Goal: Information Seeking & Learning: Learn about a topic

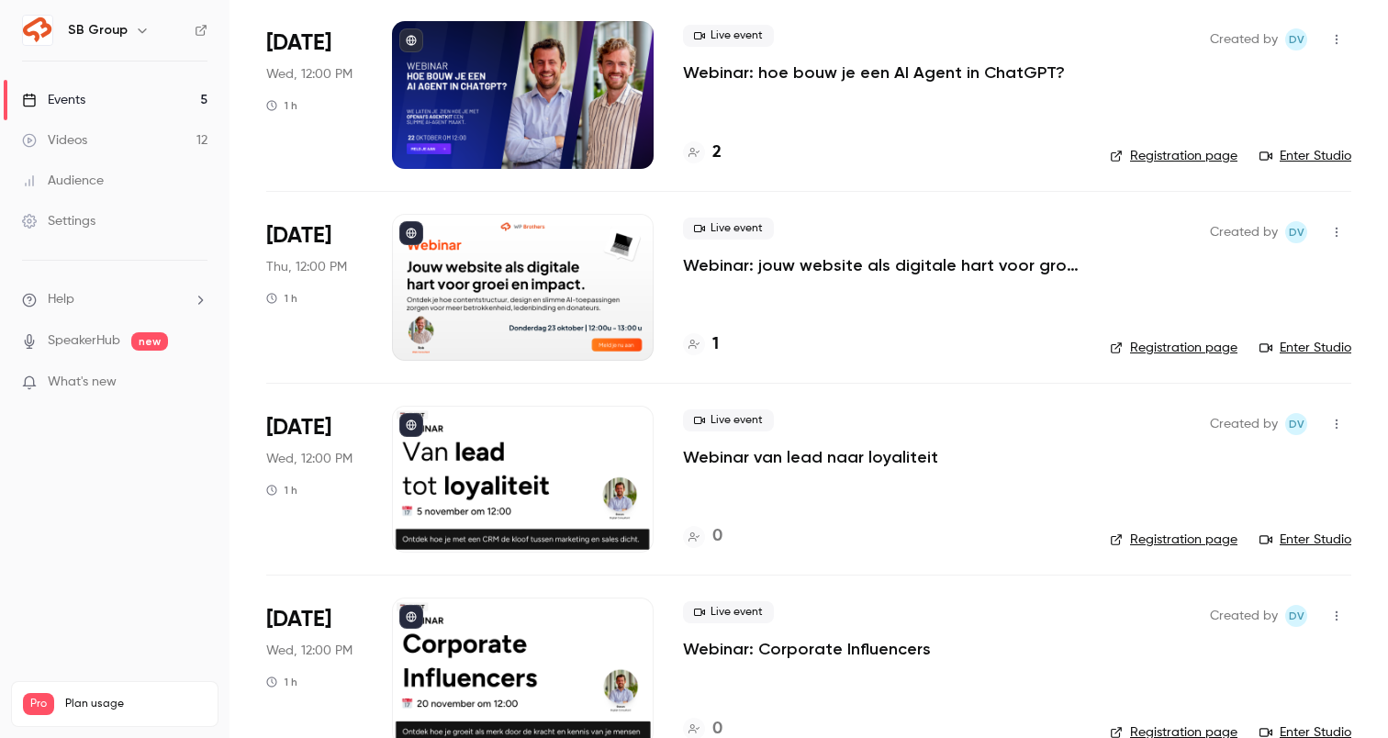
scroll to position [368, 0]
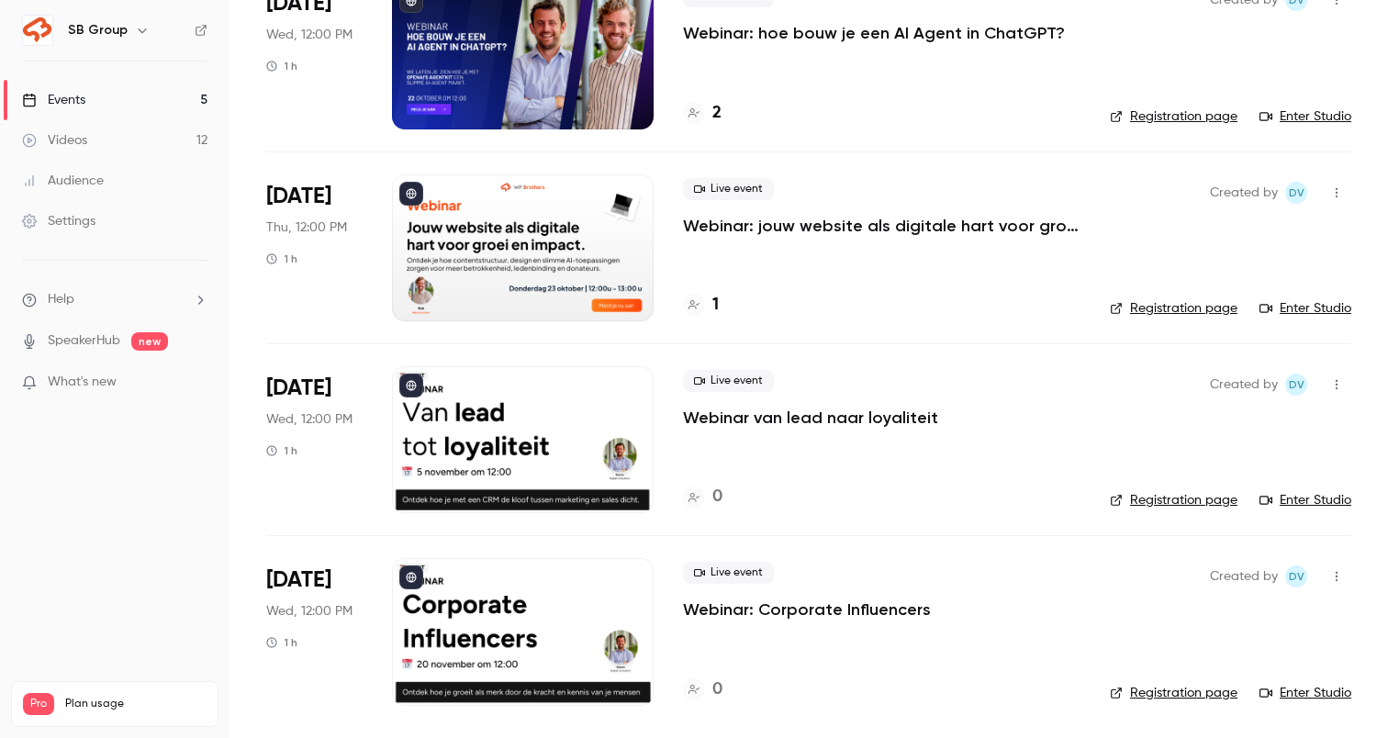
click at [757, 612] on p "Webinar: Corporate Influencers" at bounding box center [807, 610] width 248 height 22
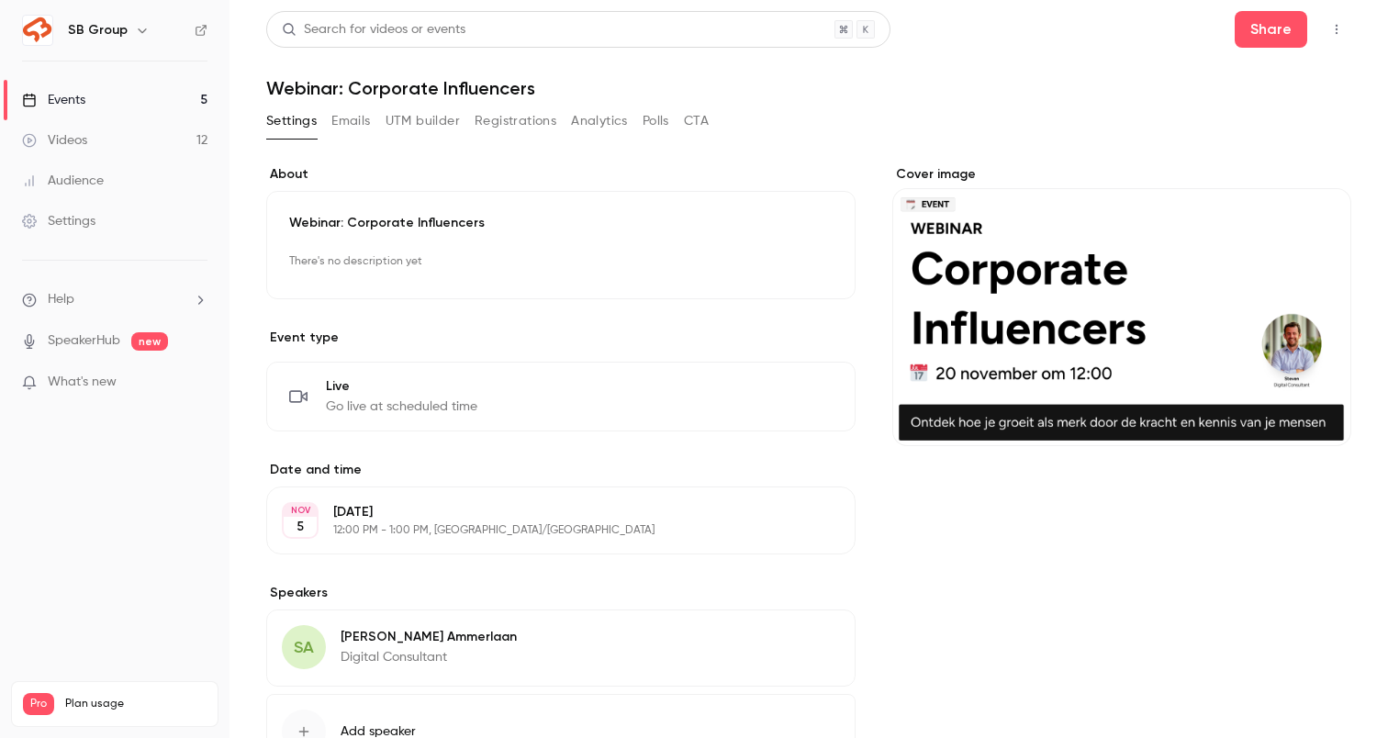
click at [518, 118] on button "Registrations" at bounding box center [516, 121] width 82 height 29
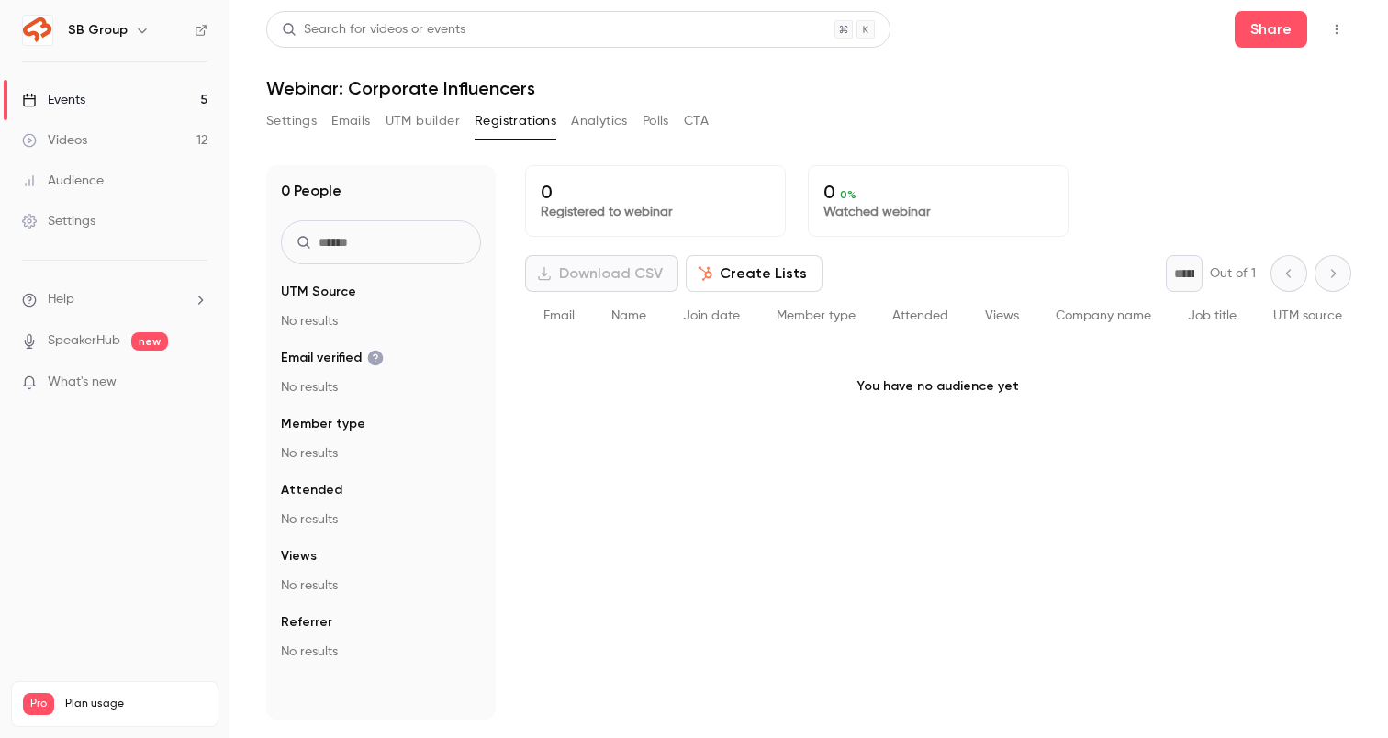
click at [104, 104] on link "Events 5" at bounding box center [115, 100] width 230 height 40
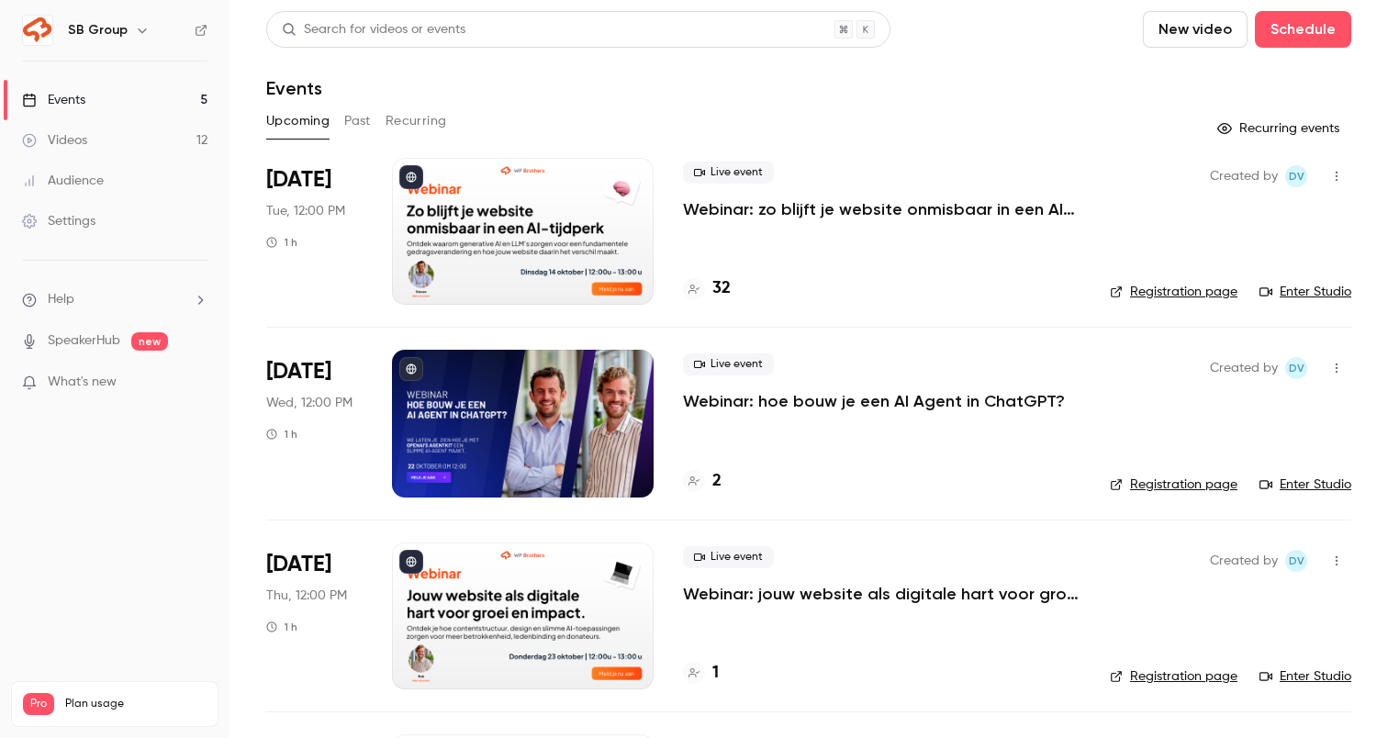
click at [818, 209] on p "Webinar: zo blijft je website onmisbaar in een AI-tijdperk" at bounding box center [882, 209] width 398 height 22
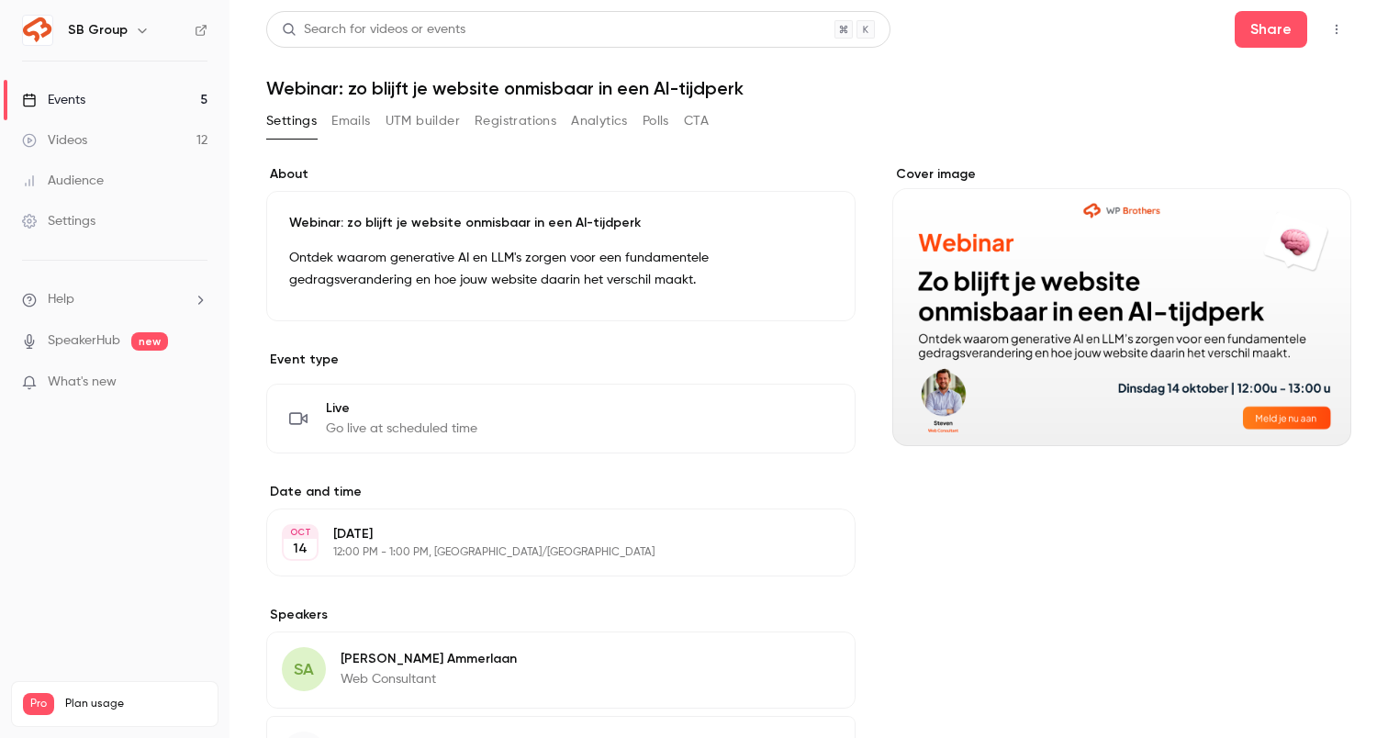
click at [483, 125] on button "Registrations" at bounding box center [516, 121] width 82 height 29
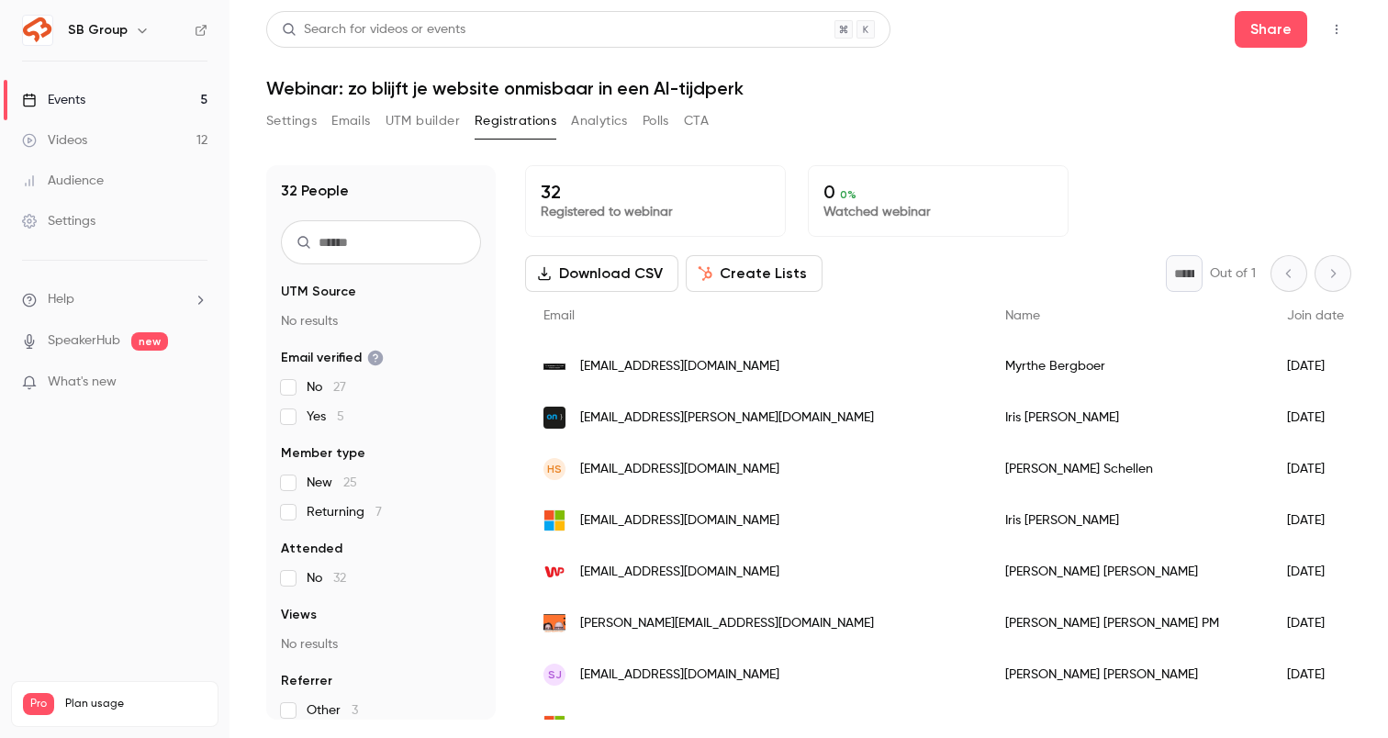
click at [104, 95] on link "Events 5" at bounding box center [115, 100] width 230 height 40
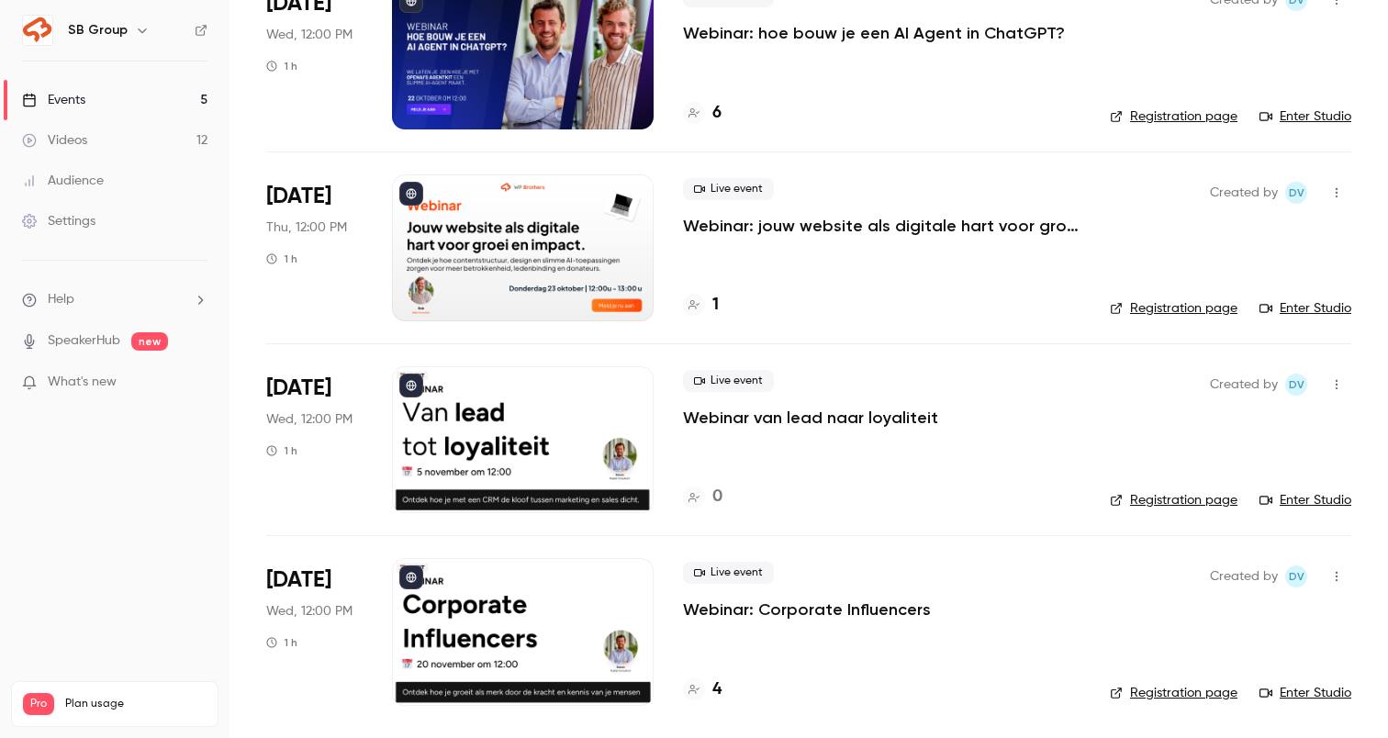
scroll to position [368, 0]
click at [783, 609] on p "Webinar: Corporate Influencers" at bounding box center [807, 610] width 248 height 22
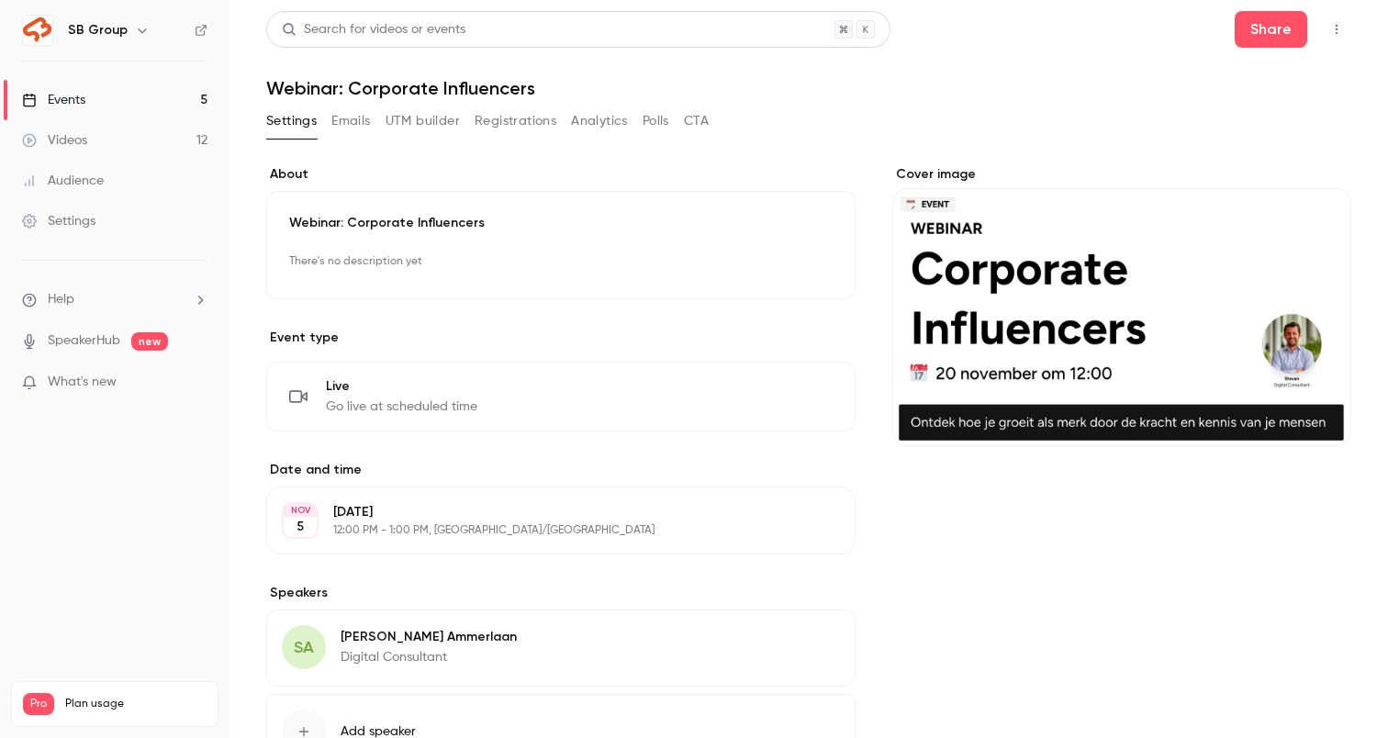
click at [524, 132] on button "Registrations" at bounding box center [516, 121] width 82 height 29
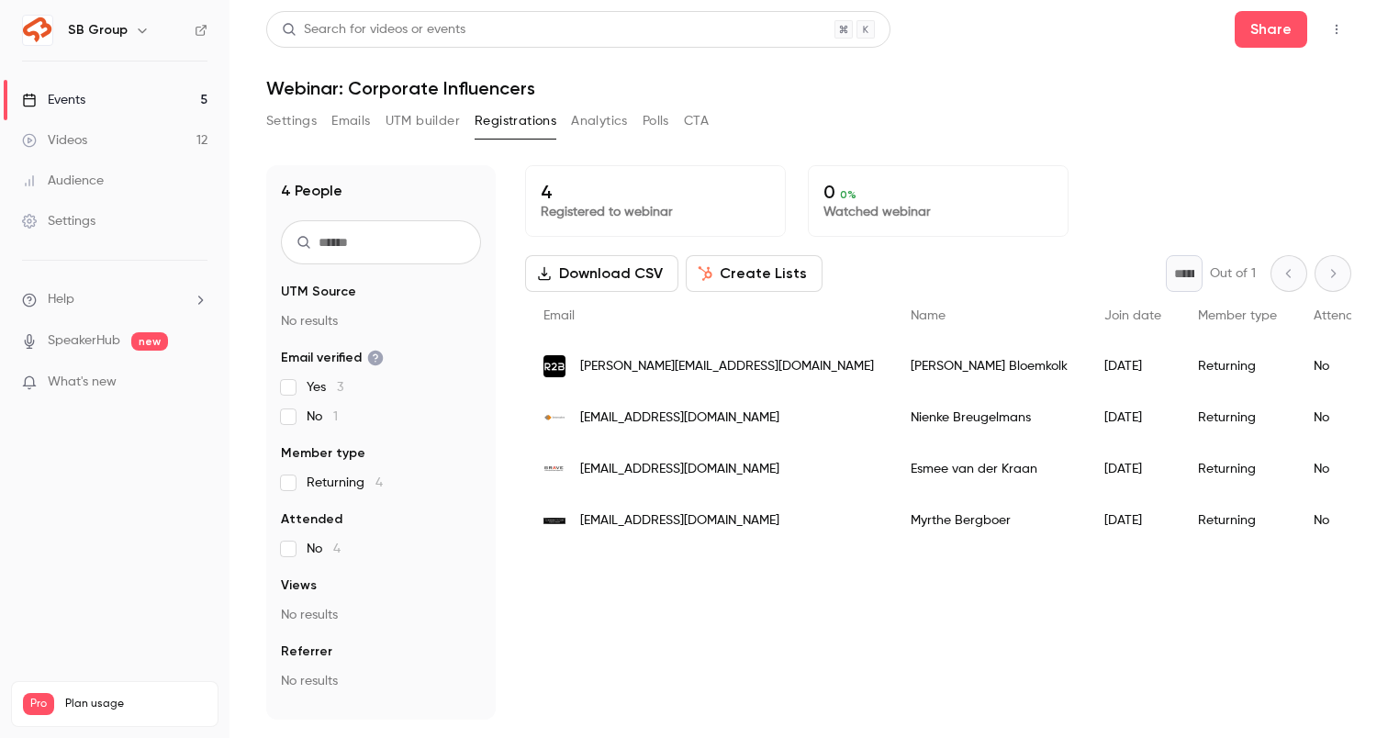
click at [195, 104] on link "Events 5" at bounding box center [115, 100] width 230 height 40
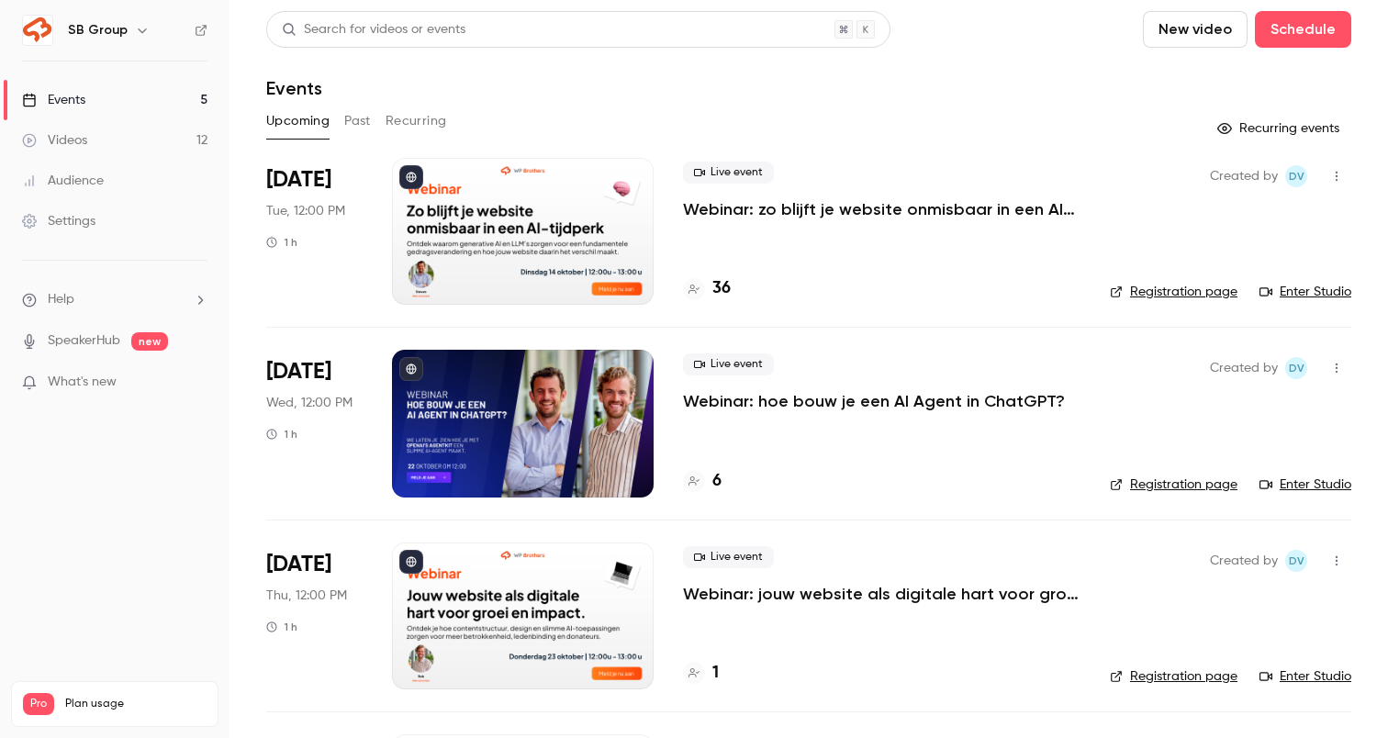
click at [819, 205] on p "Webinar: zo blijft je website onmisbaar in een AI-tijdperk" at bounding box center [882, 209] width 398 height 22
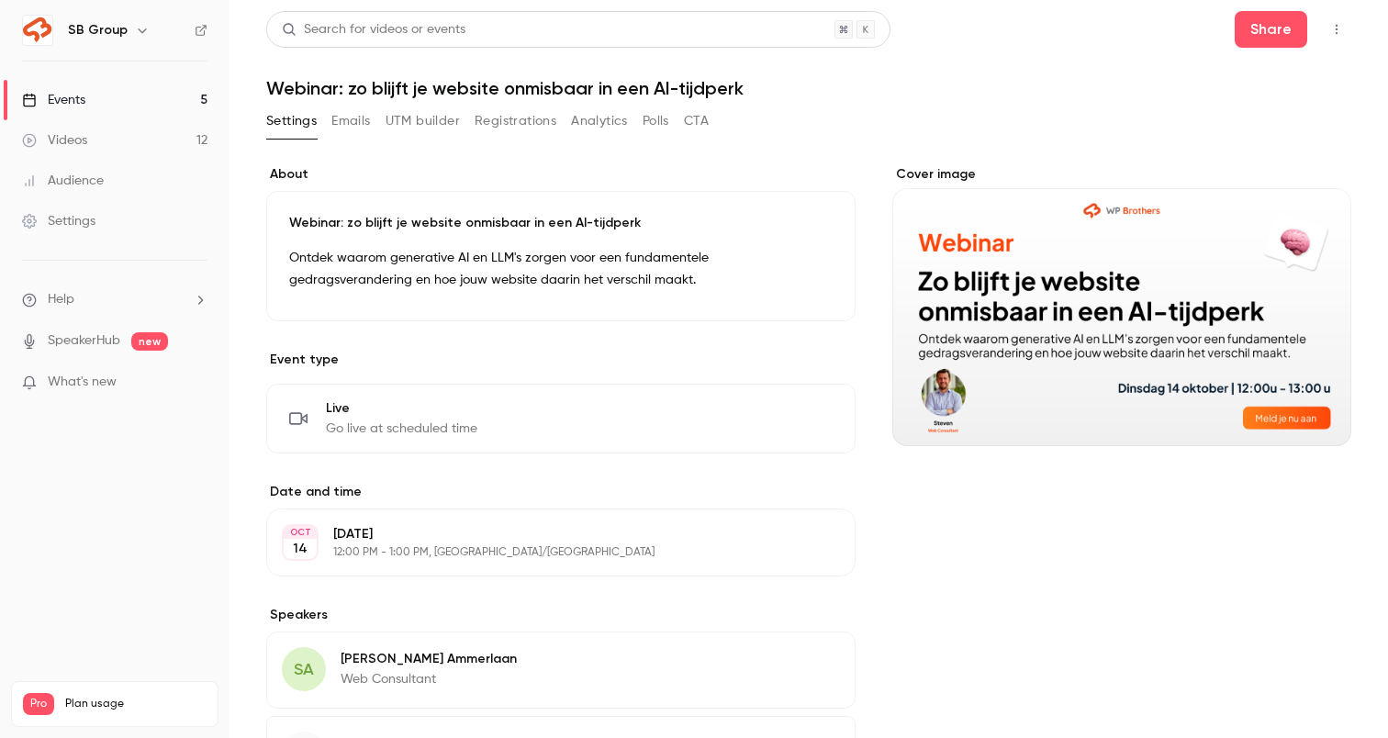
click at [553, 118] on button "Registrations" at bounding box center [516, 121] width 82 height 29
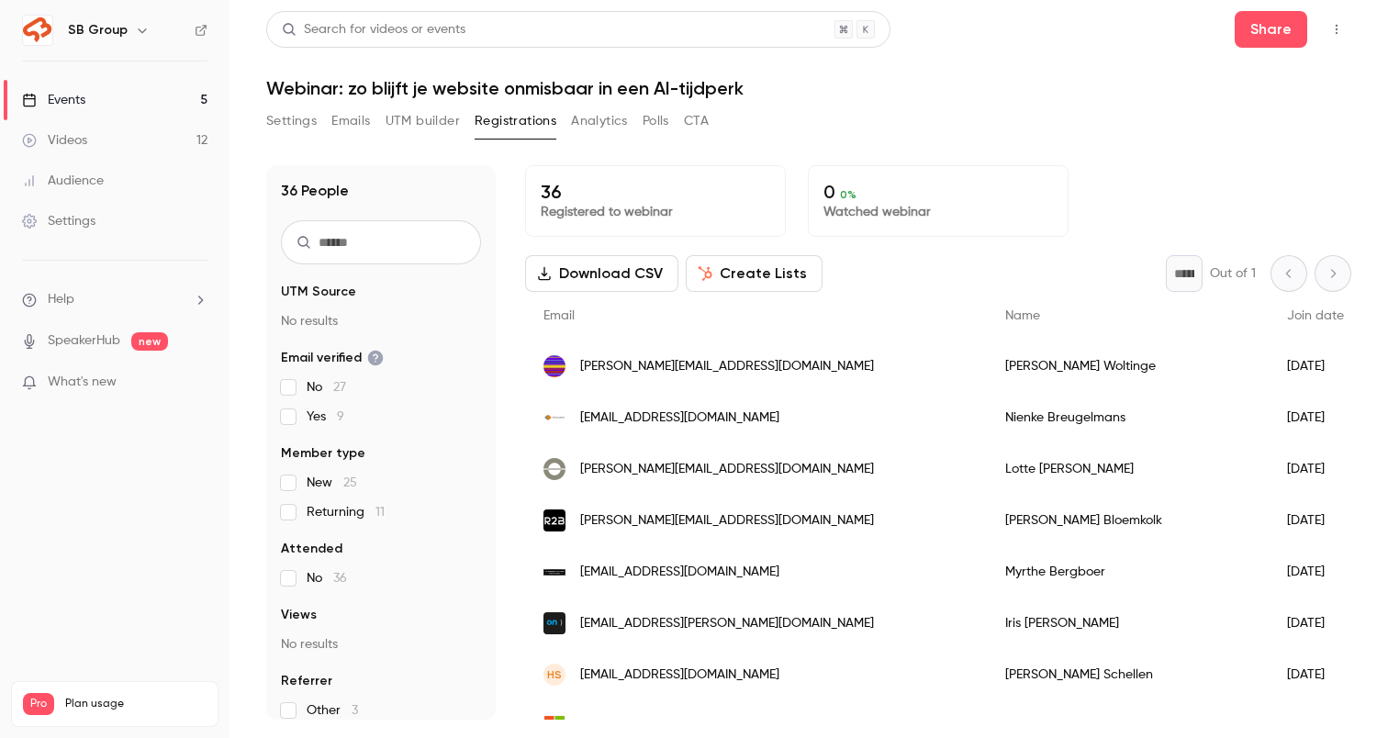
click at [281, 127] on button "Settings" at bounding box center [291, 121] width 51 height 29
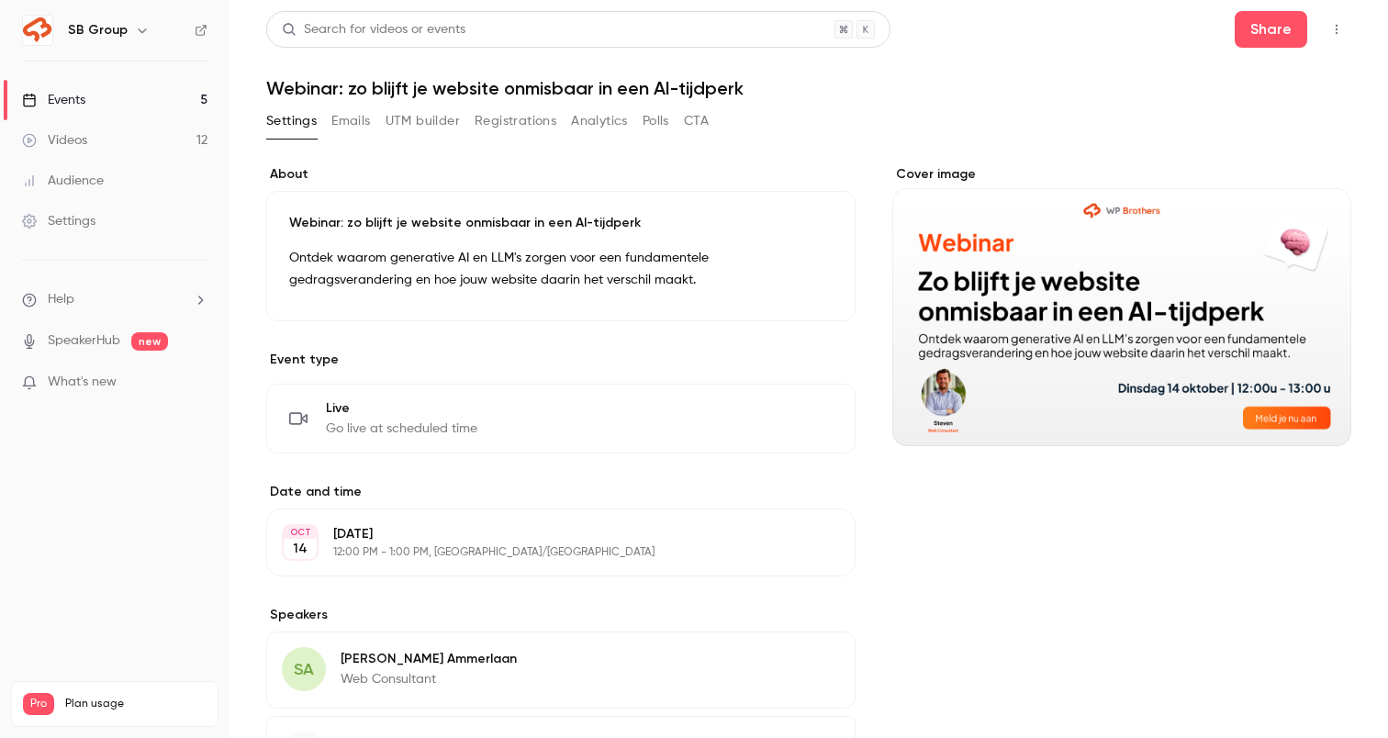
click at [185, 95] on link "Events 5" at bounding box center [115, 100] width 230 height 40
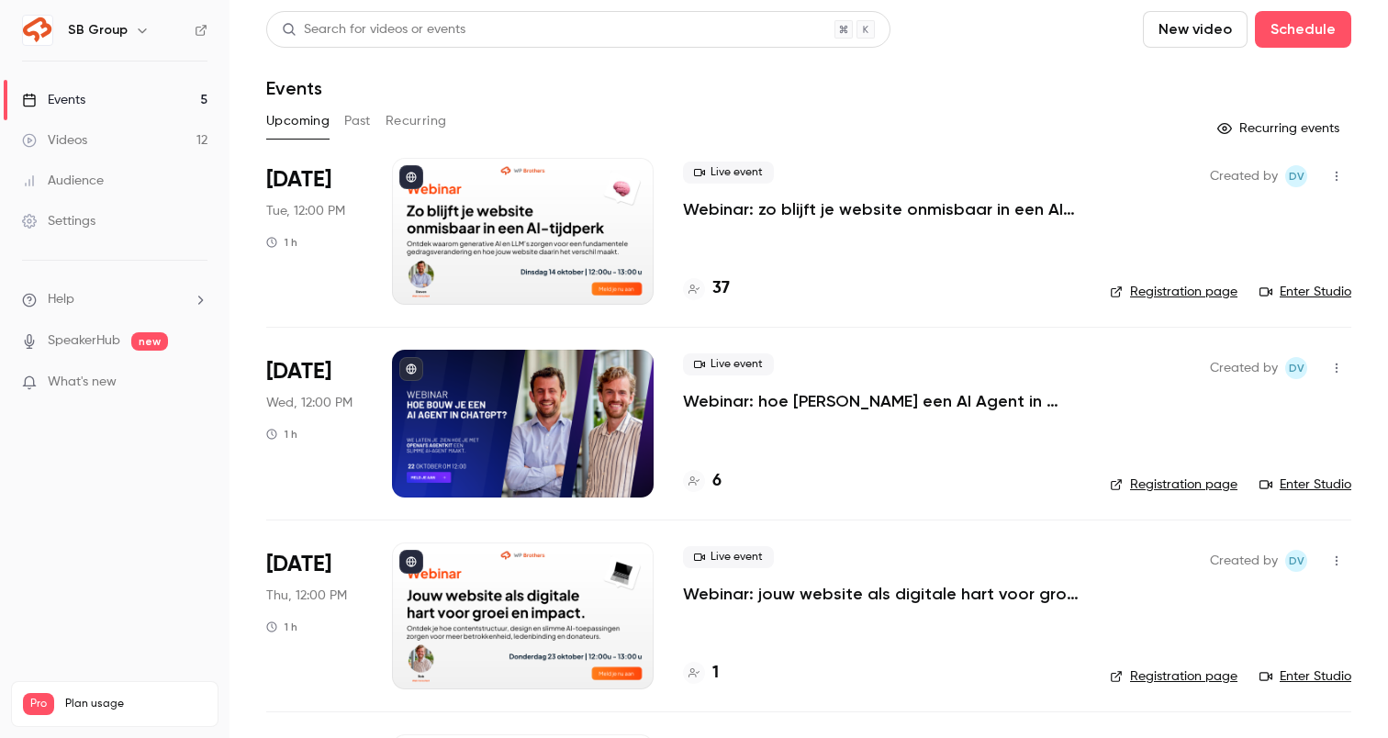
click at [952, 589] on p "Webinar: jouw website als digitale hart voor groei en impact" at bounding box center [882, 594] width 398 height 22
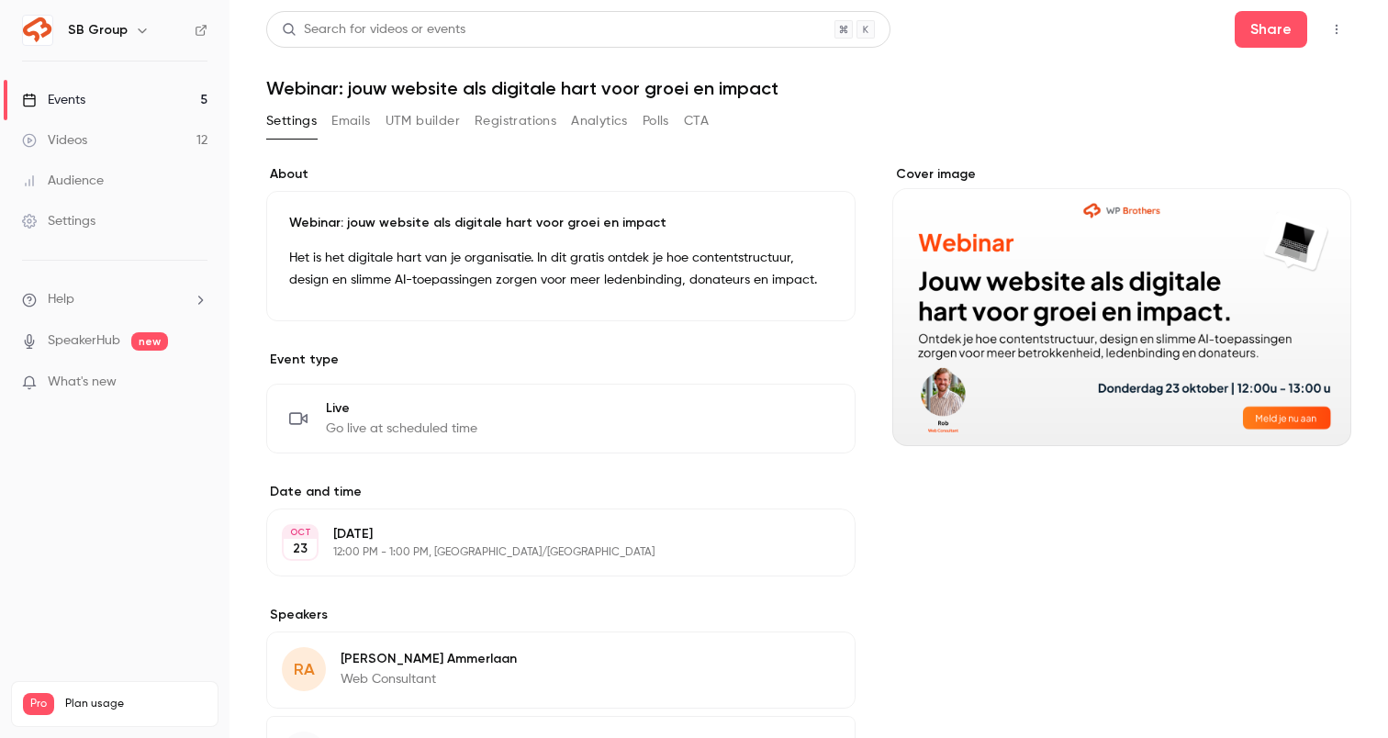
click at [512, 124] on button "Registrations" at bounding box center [516, 121] width 82 height 29
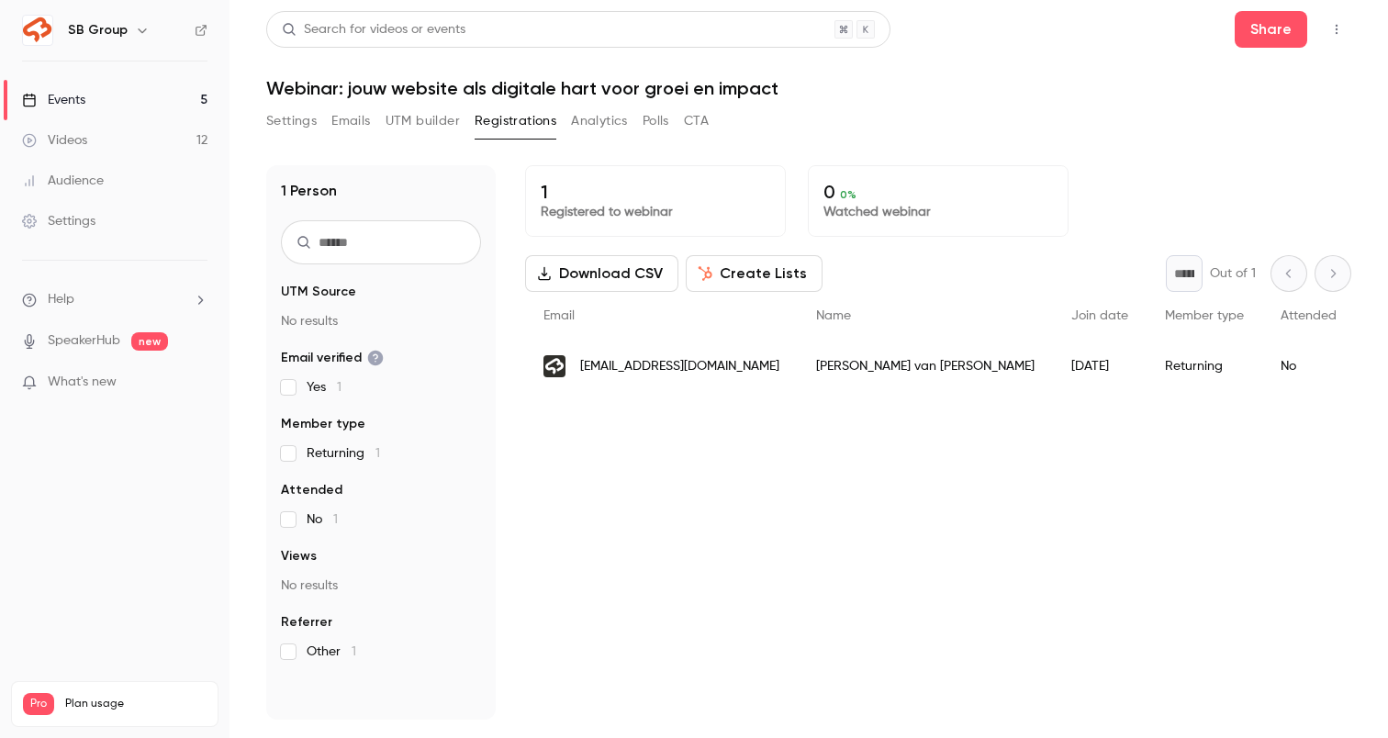
click at [173, 96] on link "Events 5" at bounding box center [115, 100] width 230 height 40
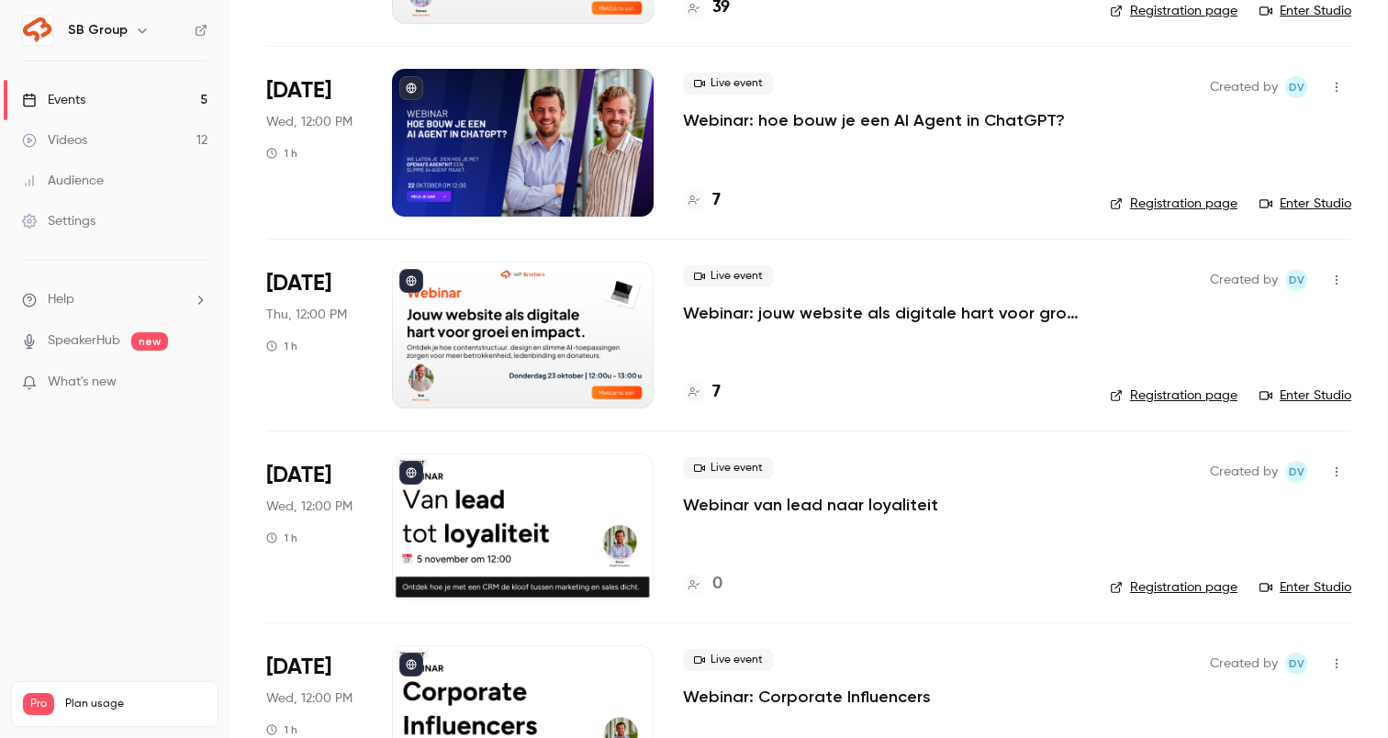
scroll to position [368, 0]
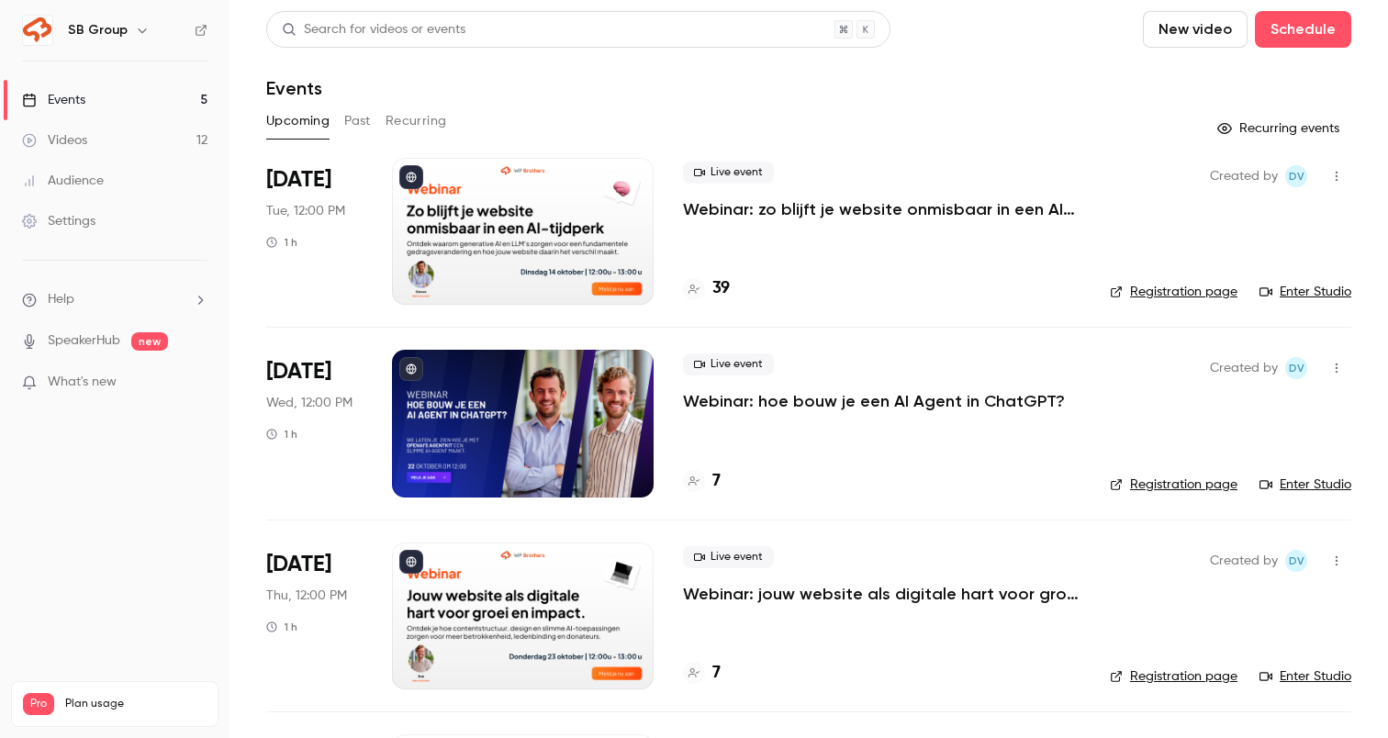
click at [112, 104] on link "Events 5" at bounding box center [115, 100] width 230 height 40
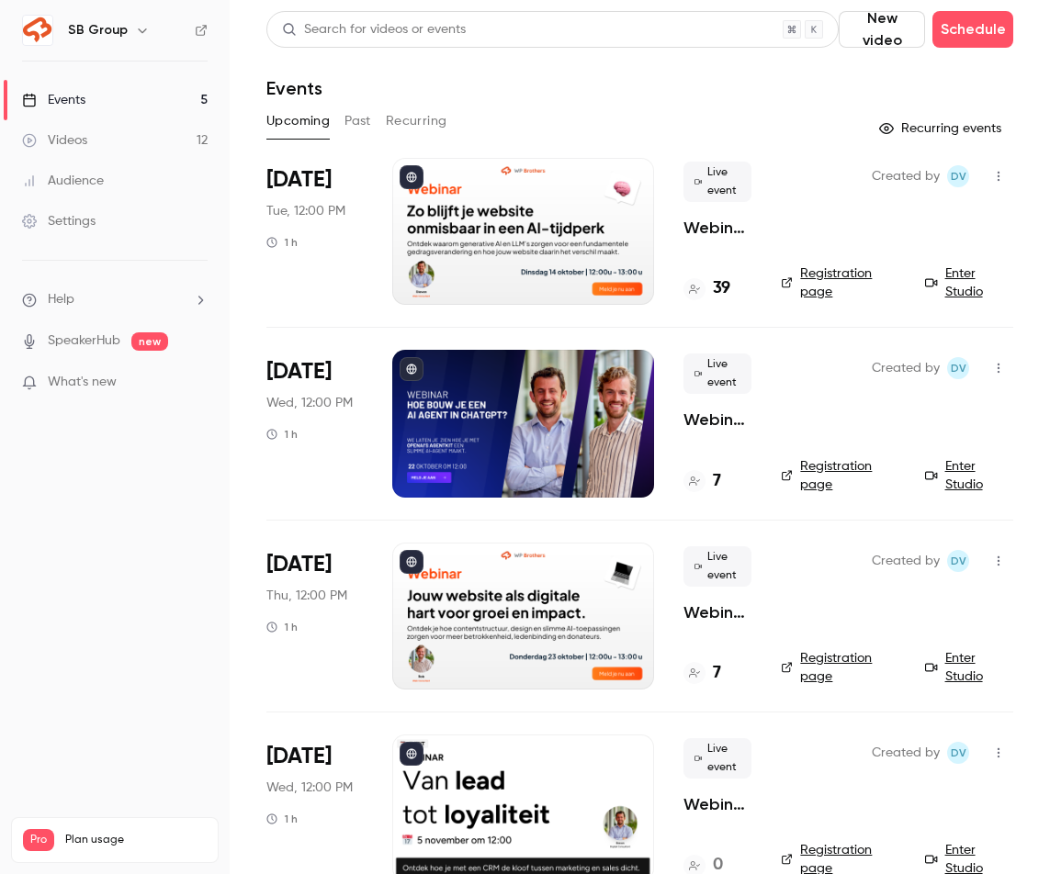
click at [111, 647] on nav "SB Group Events 5 Videos 12 Audience Settings Help SpeakerHub new What's new Pr…" at bounding box center [115, 437] width 230 height 874
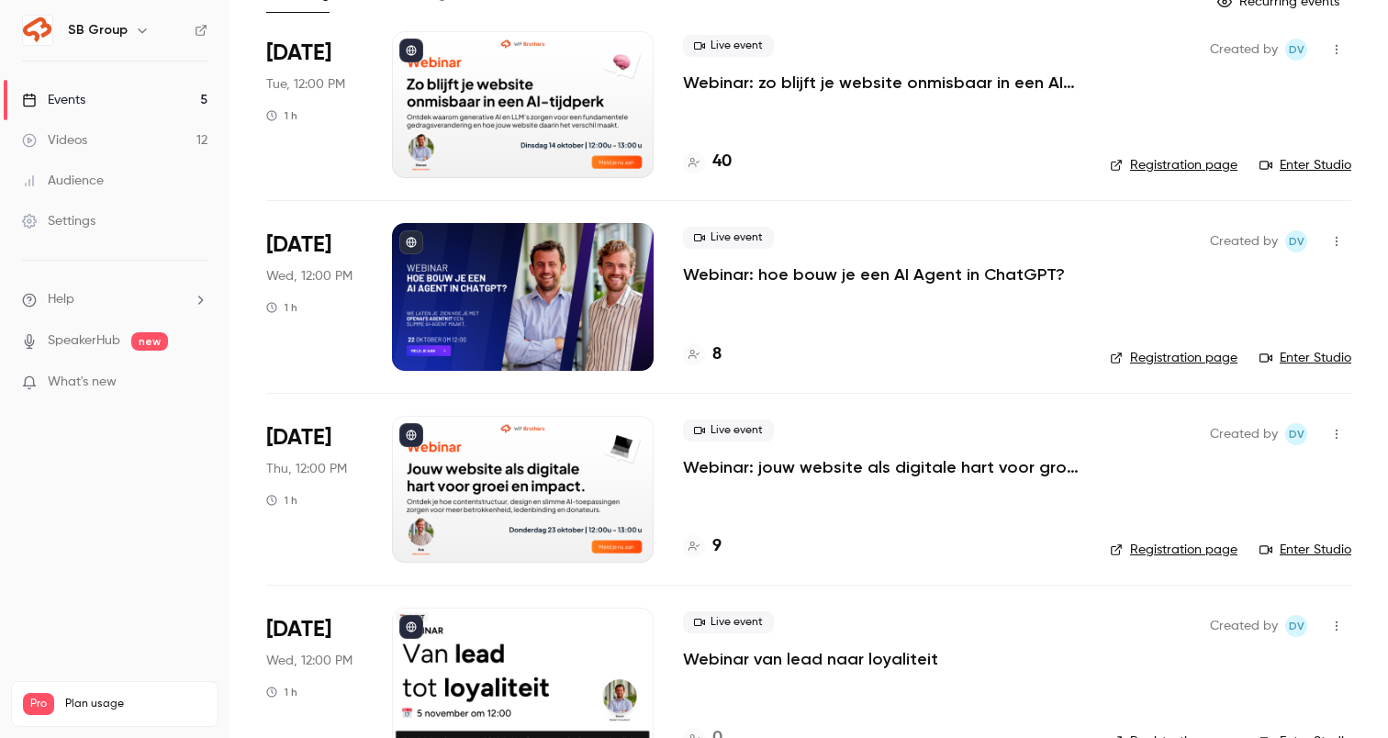
scroll to position [368, 0]
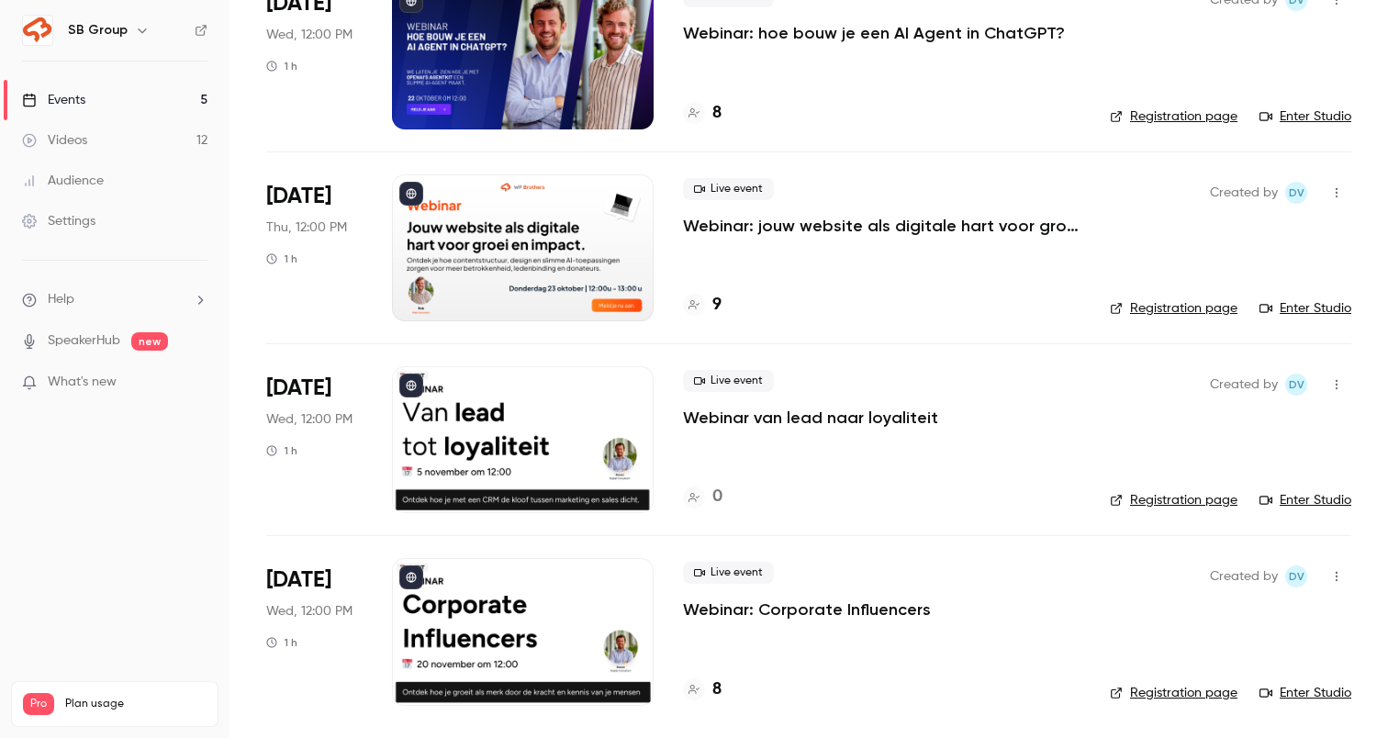
click at [791, 417] on p "Webinar van lead naar loyaliteit" at bounding box center [810, 418] width 255 height 22
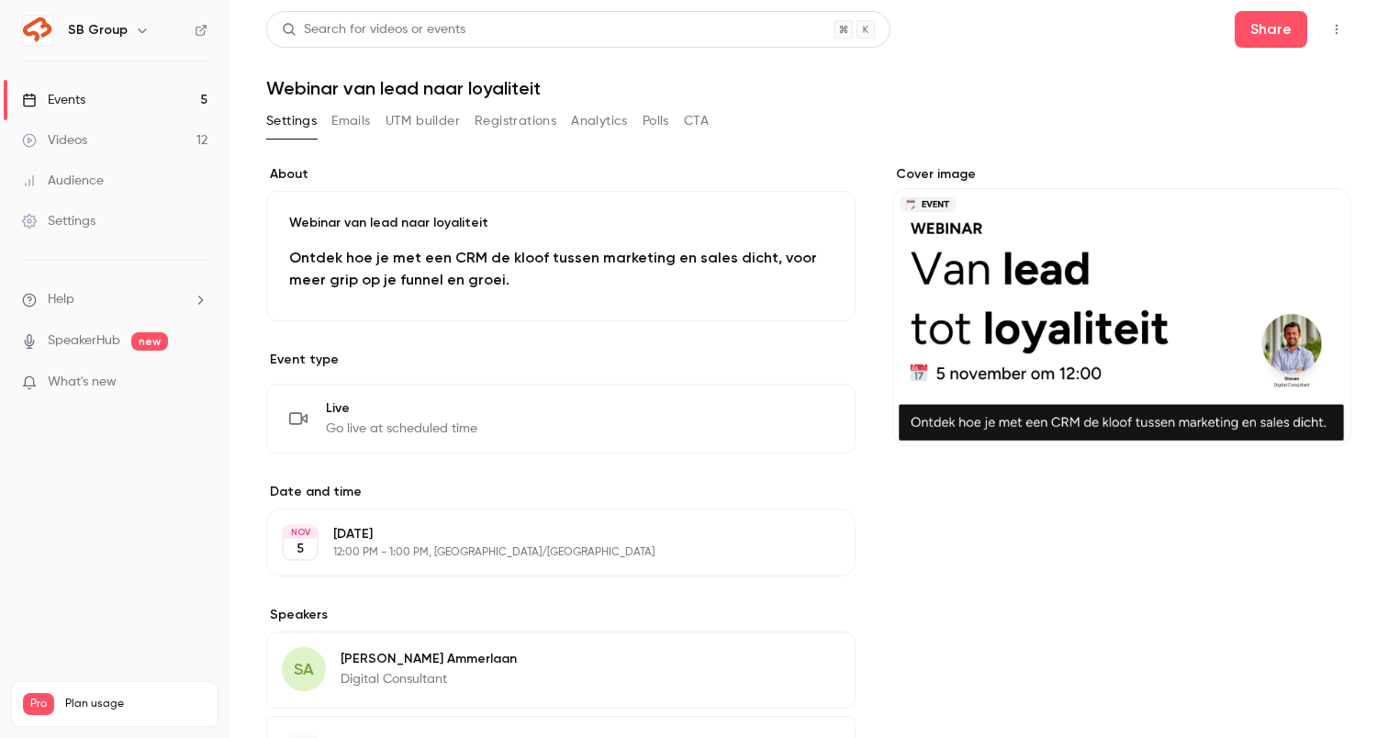
click at [421, 118] on button "UTM builder" at bounding box center [423, 121] width 74 height 29
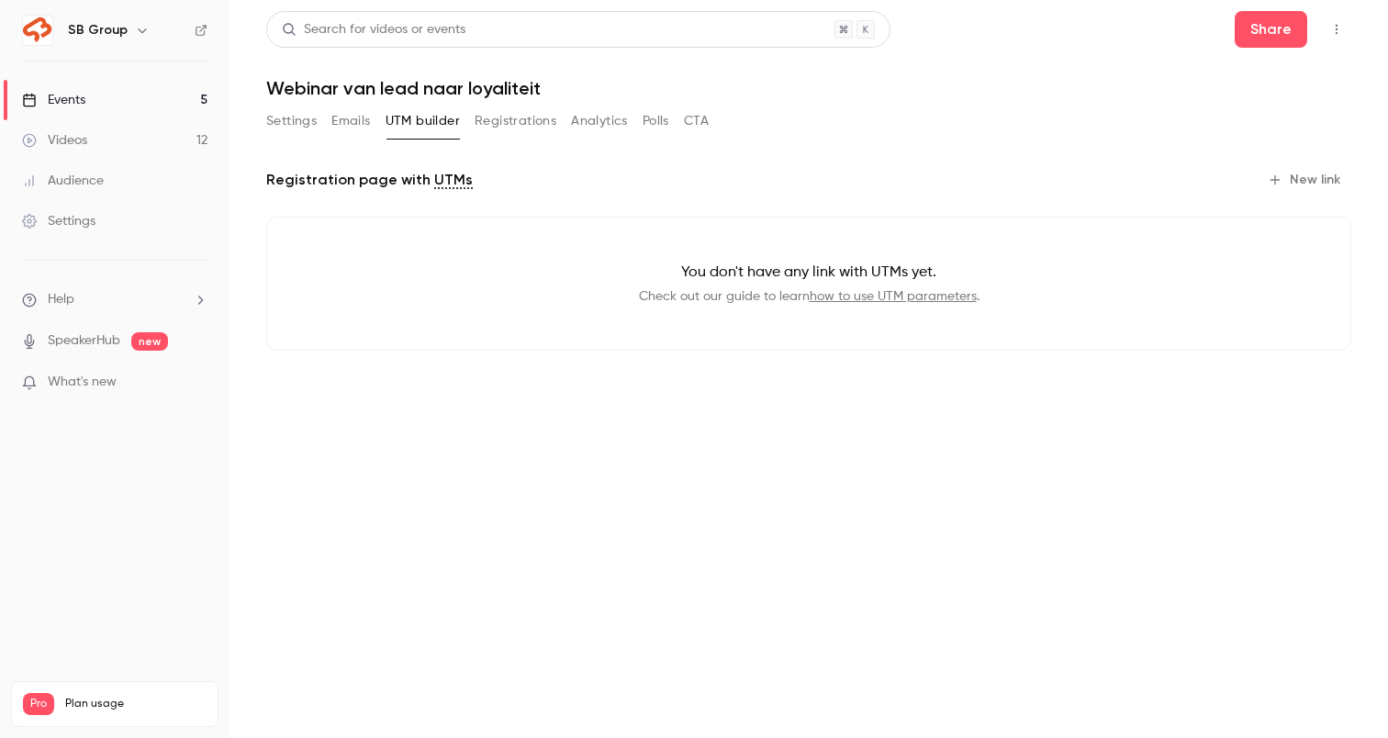
click at [511, 130] on button "Registrations" at bounding box center [516, 121] width 82 height 29
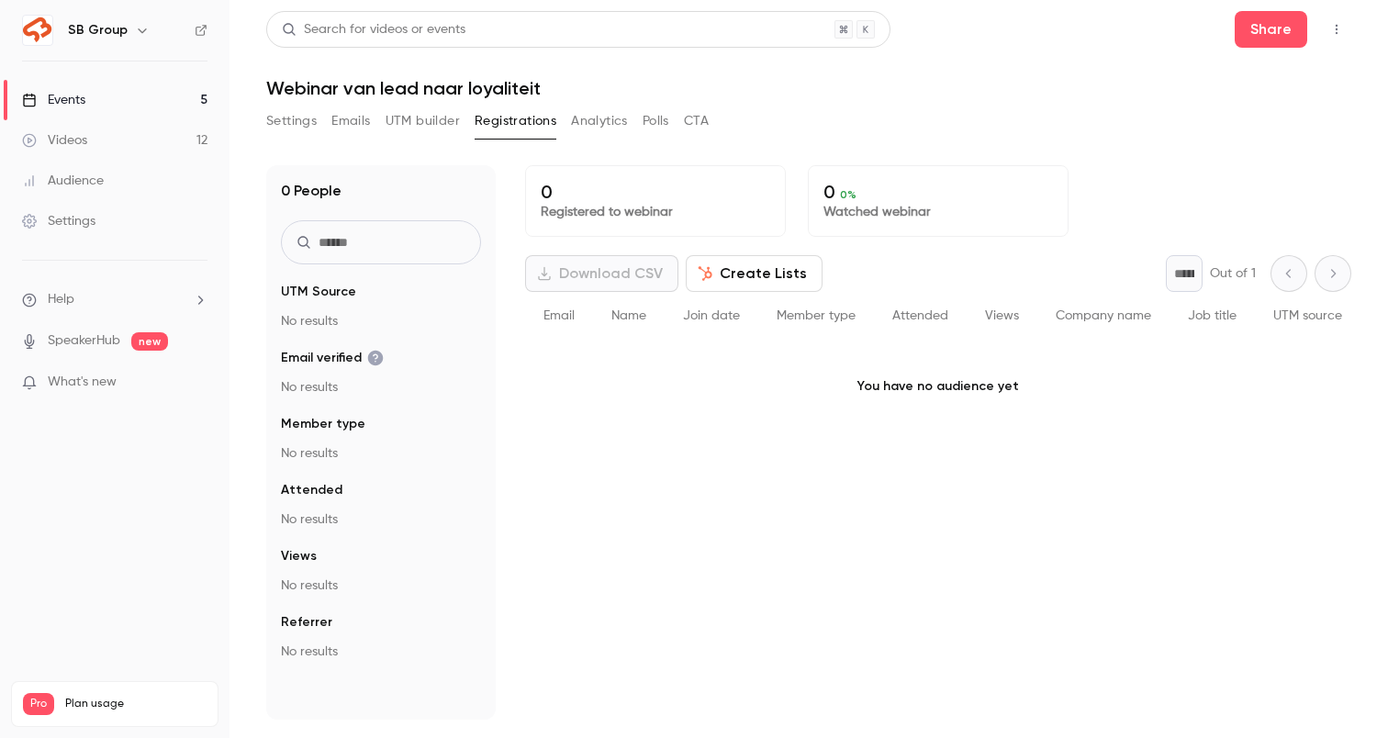
click at [288, 116] on button "Settings" at bounding box center [291, 121] width 51 height 29
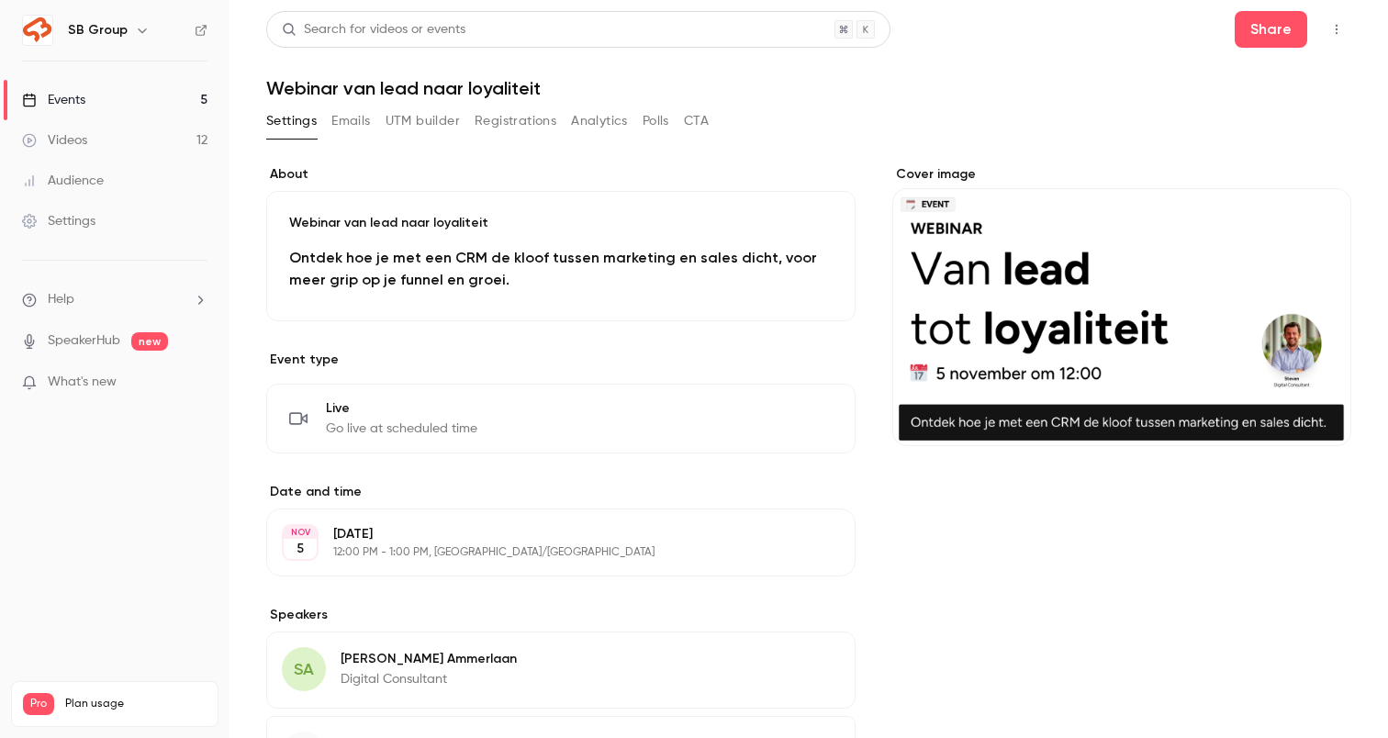
click at [186, 101] on link "Events 5" at bounding box center [115, 100] width 230 height 40
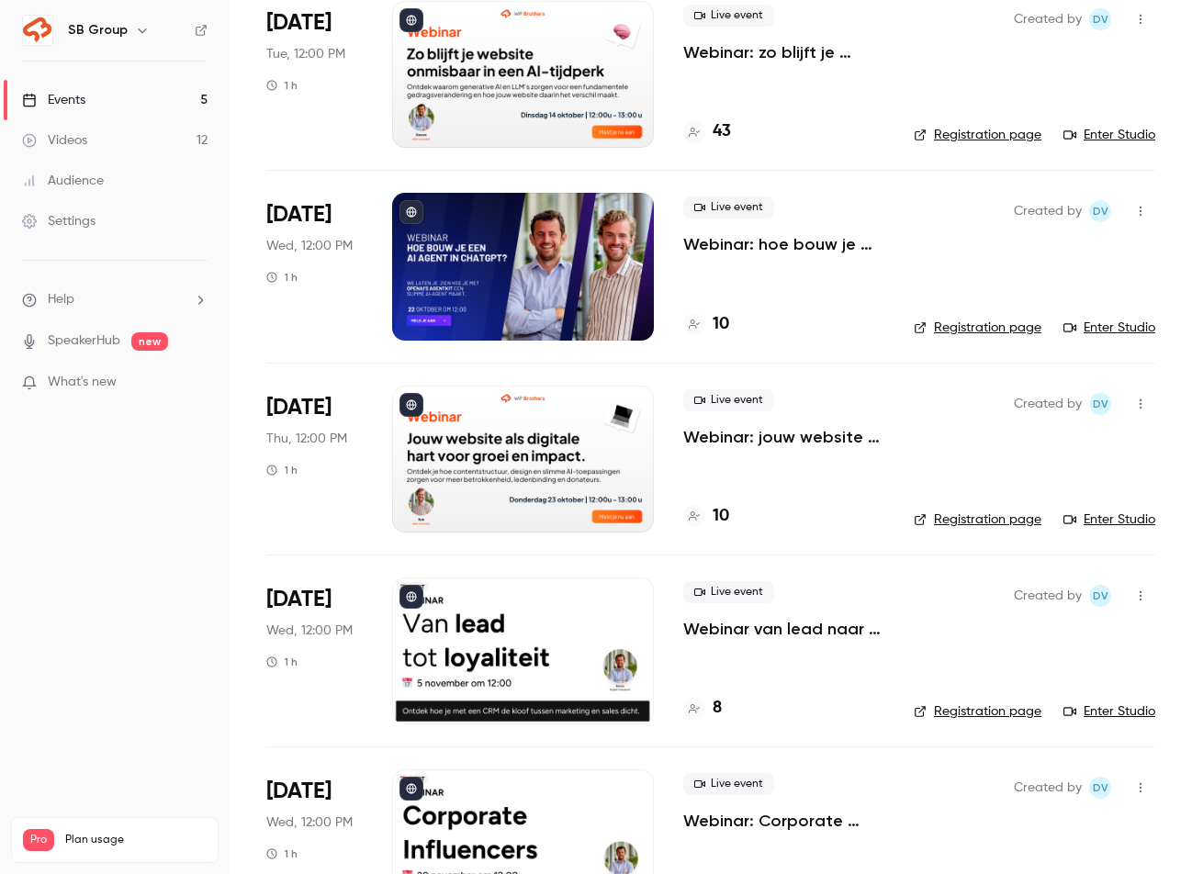
scroll to position [233, 0]
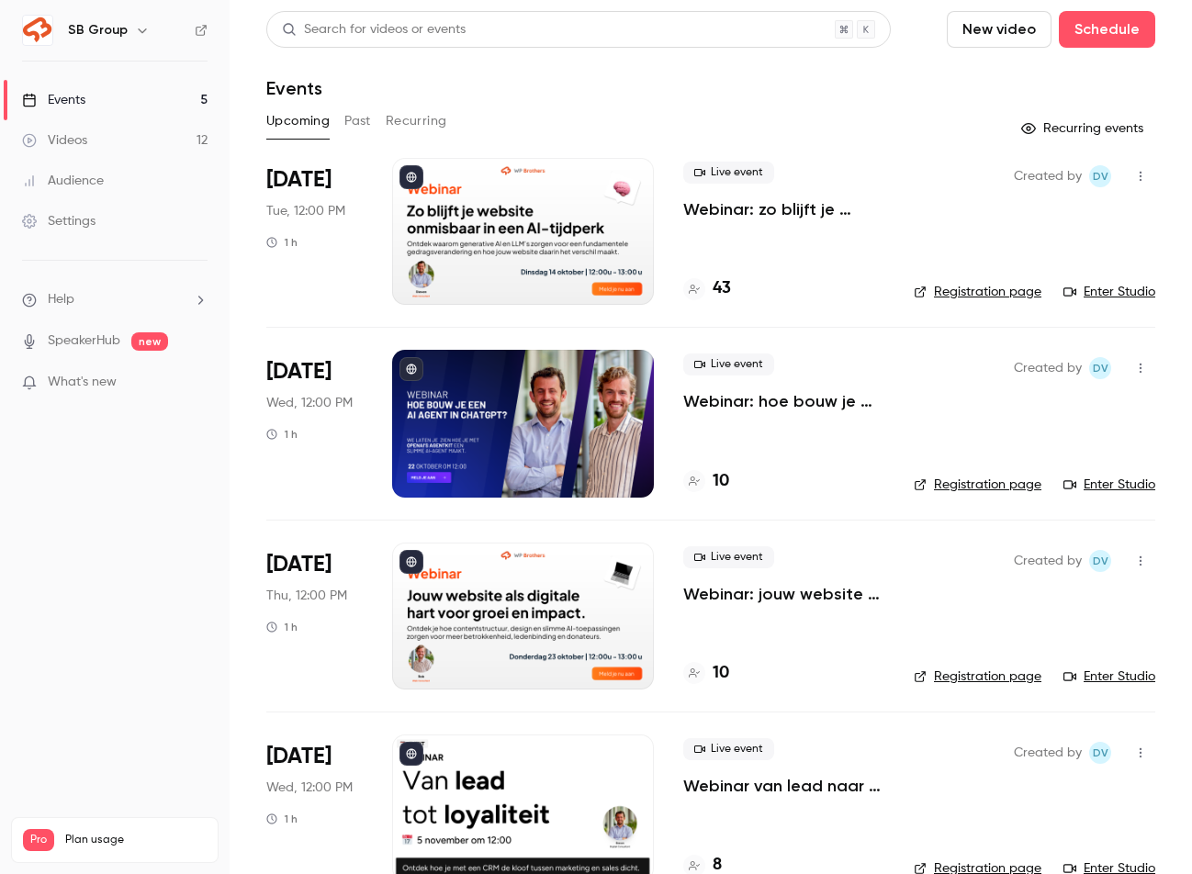
scroll to position [233, 0]
click at [783, 205] on p "Webinar: zo blijft je website onmisbaar in een AI-tijdperk" at bounding box center [783, 209] width 201 height 22
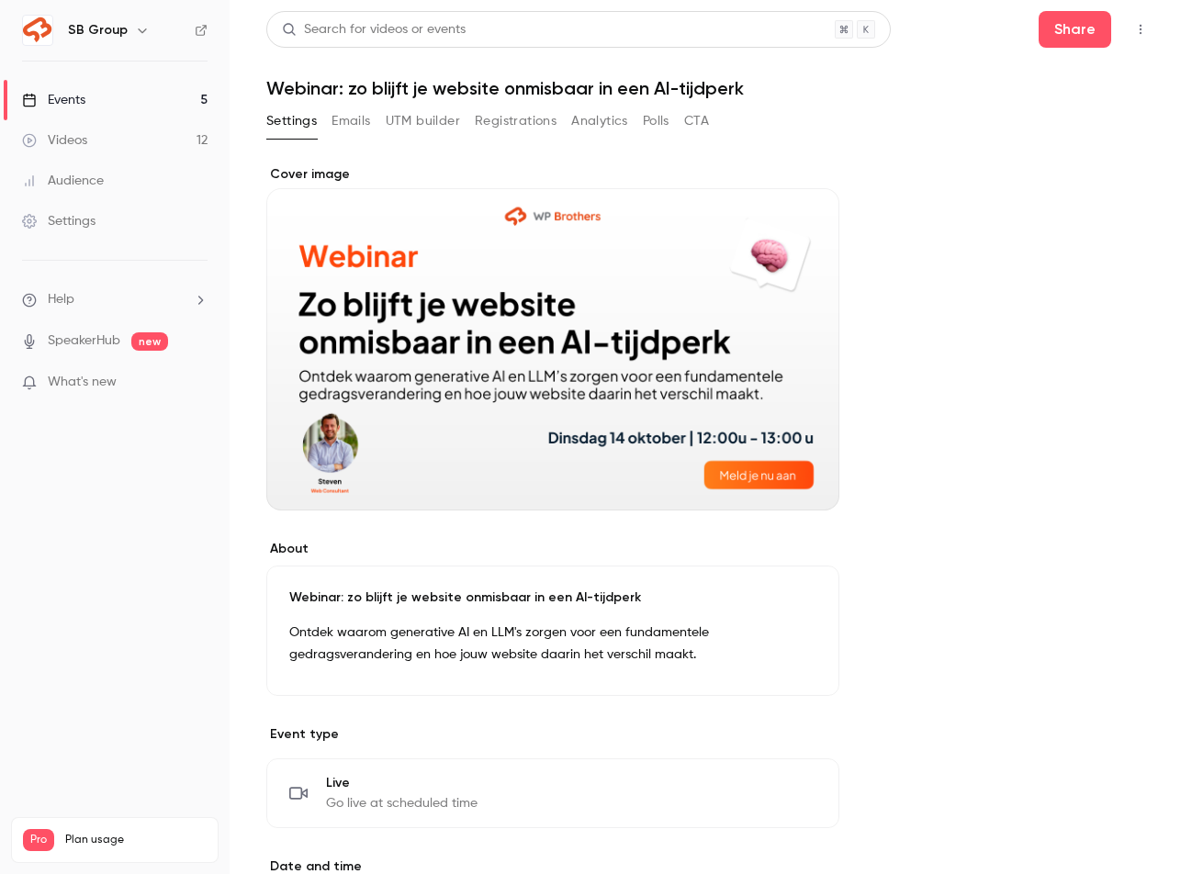
click at [488, 121] on button "Registrations" at bounding box center [516, 121] width 82 height 29
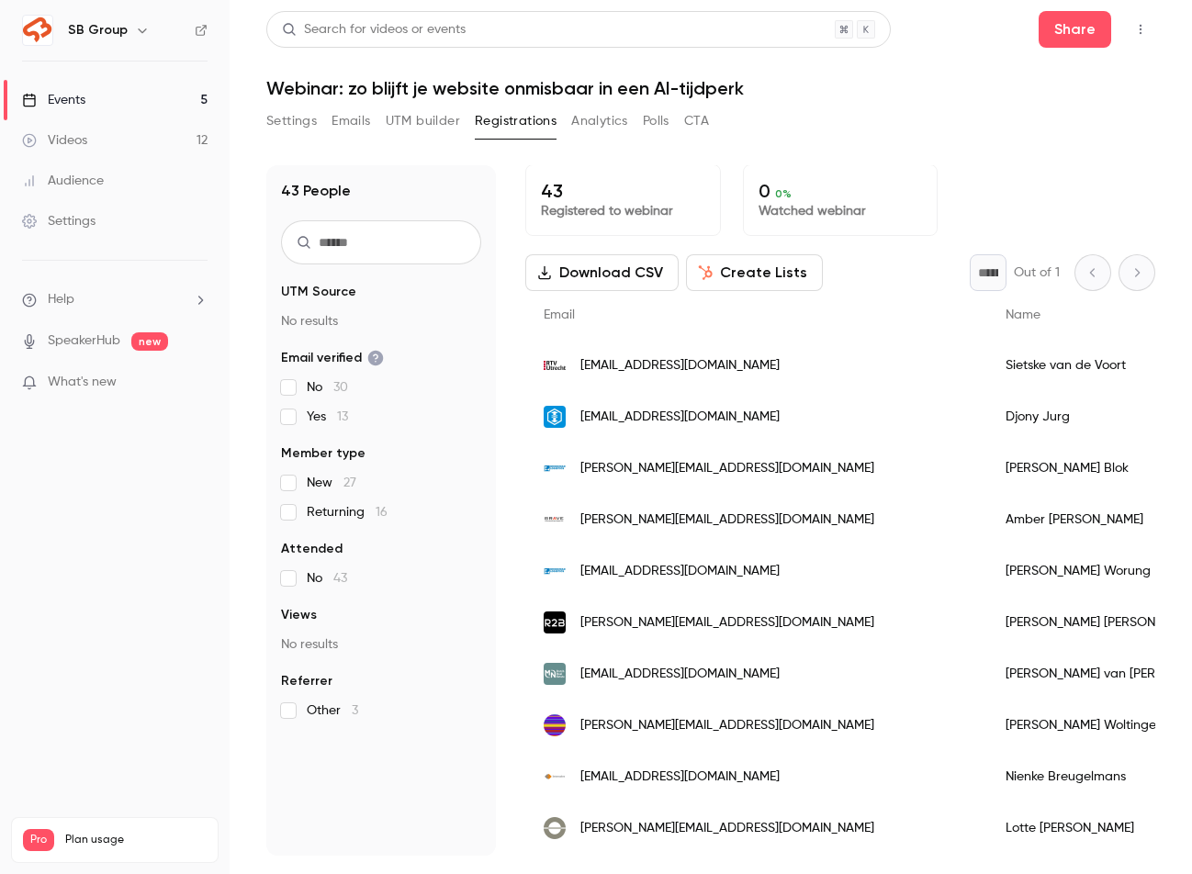
click at [260, 121] on main "Search for videos or events Share Webinar: zo blijft je website onmisbaar in ee…" at bounding box center [711, 437] width 962 height 874
click at [268, 123] on button "Settings" at bounding box center [291, 121] width 51 height 29
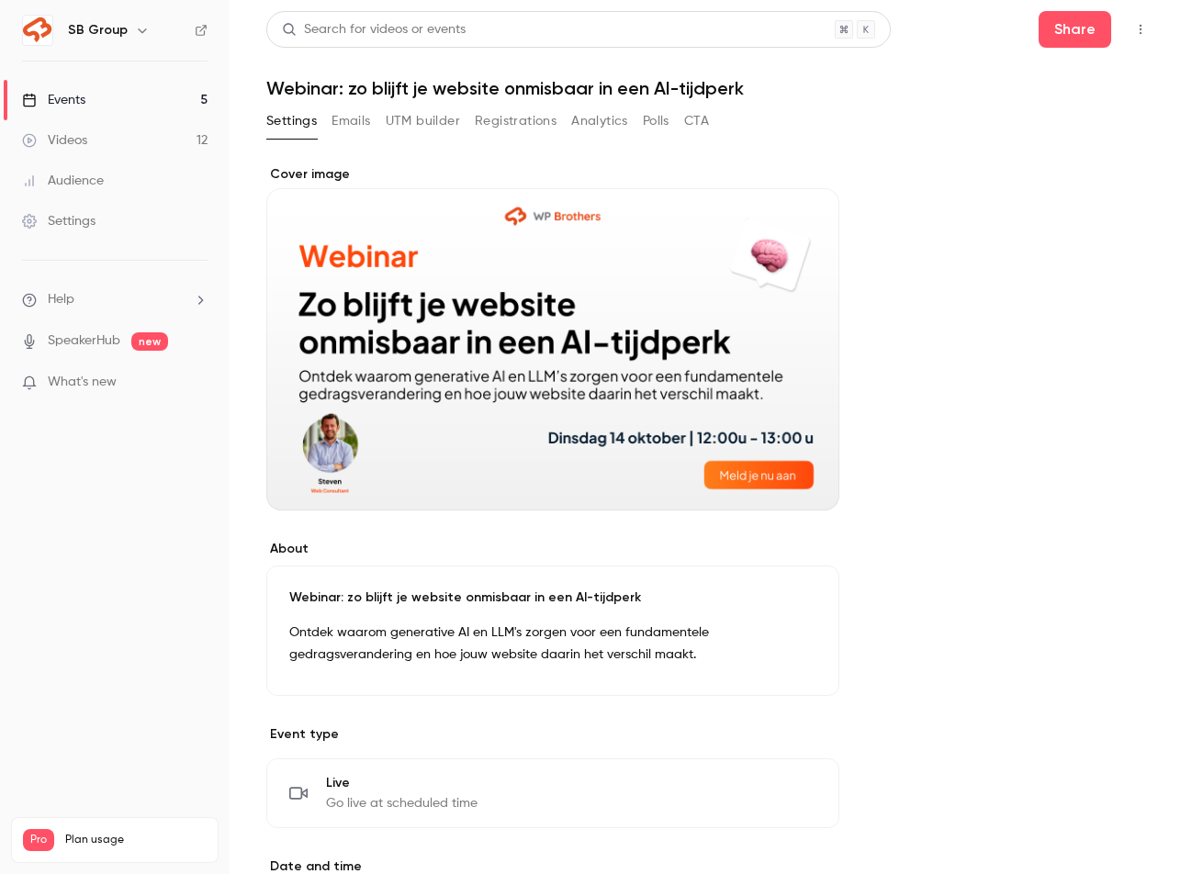
click at [83, 104] on div "Events" at bounding box center [53, 100] width 63 height 18
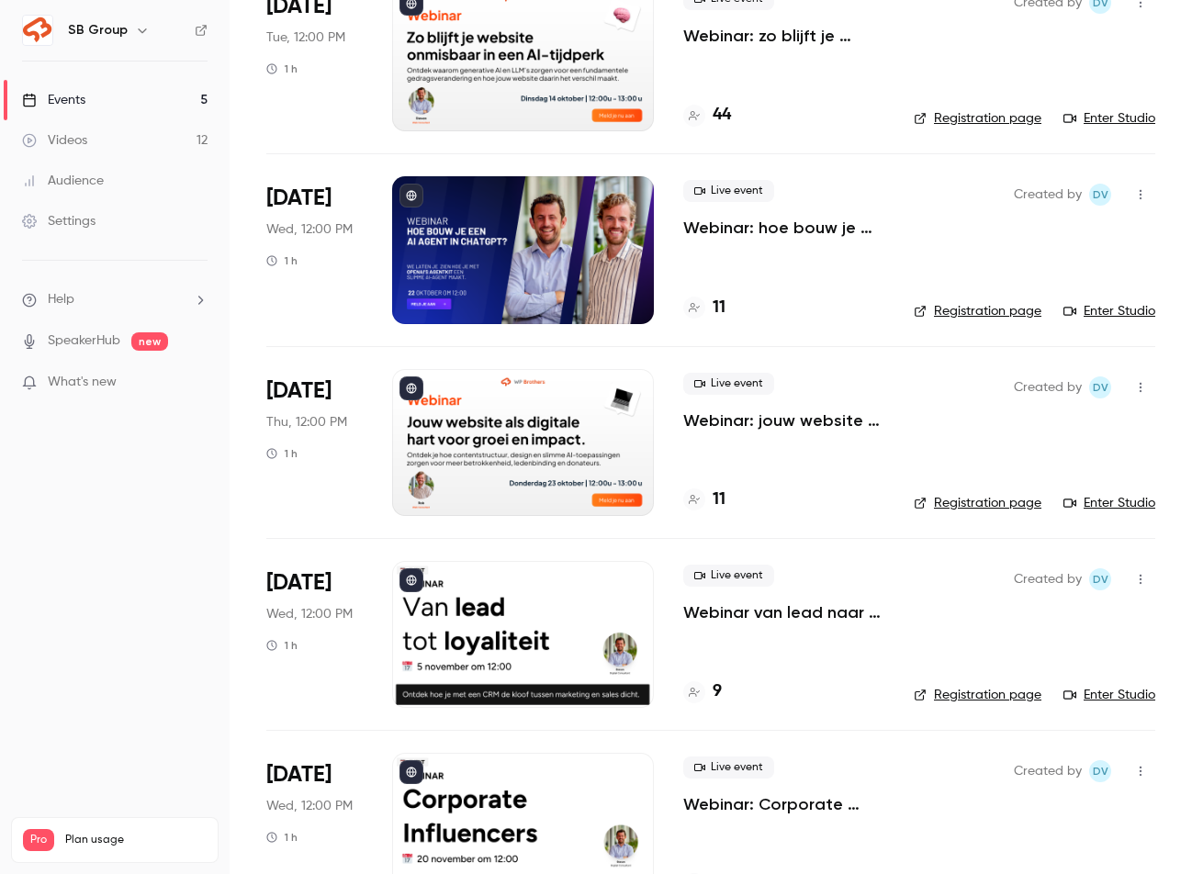
scroll to position [233, 0]
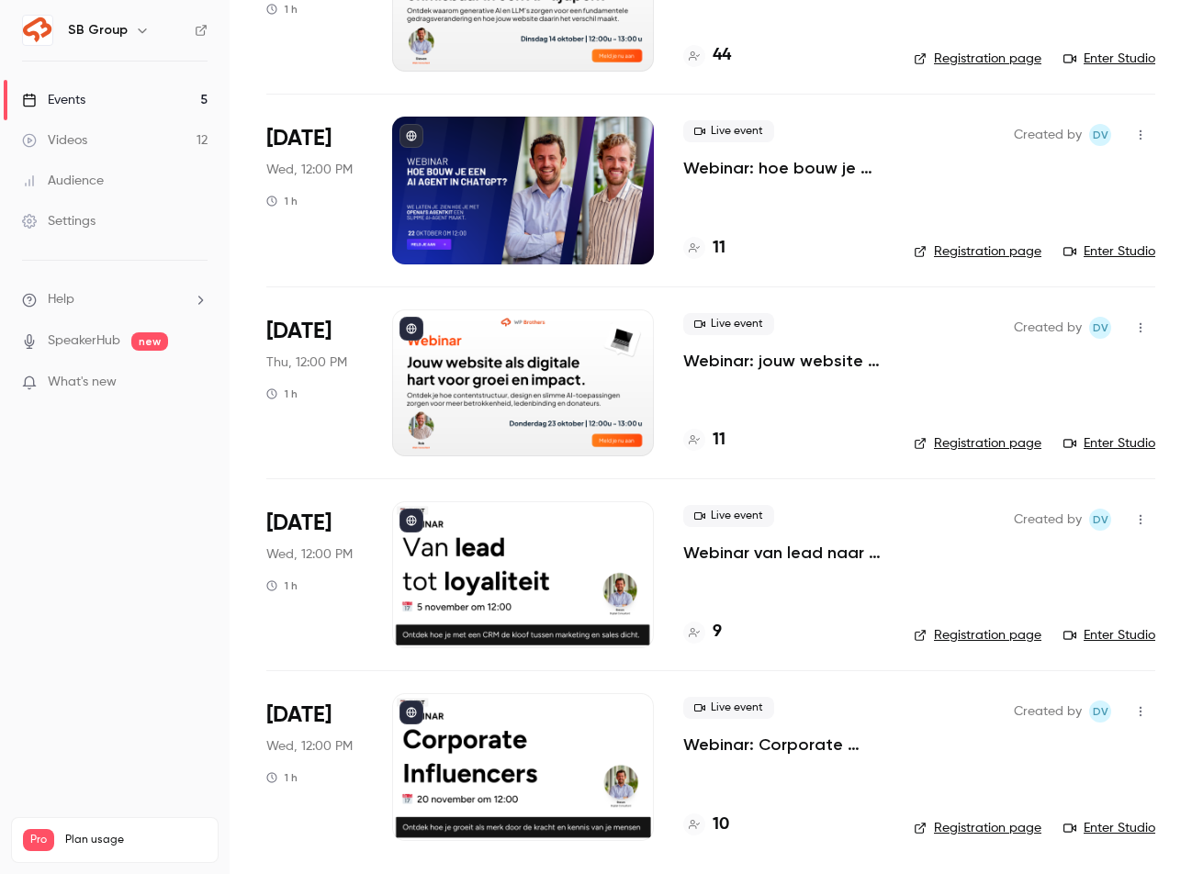
click at [119, 24] on h6 "SB Group" at bounding box center [98, 30] width 60 height 18
click at [136, 28] on icon "button" at bounding box center [142, 30] width 15 height 15
click at [92, 177] on div "Billing" at bounding box center [156, 170] width 178 height 18
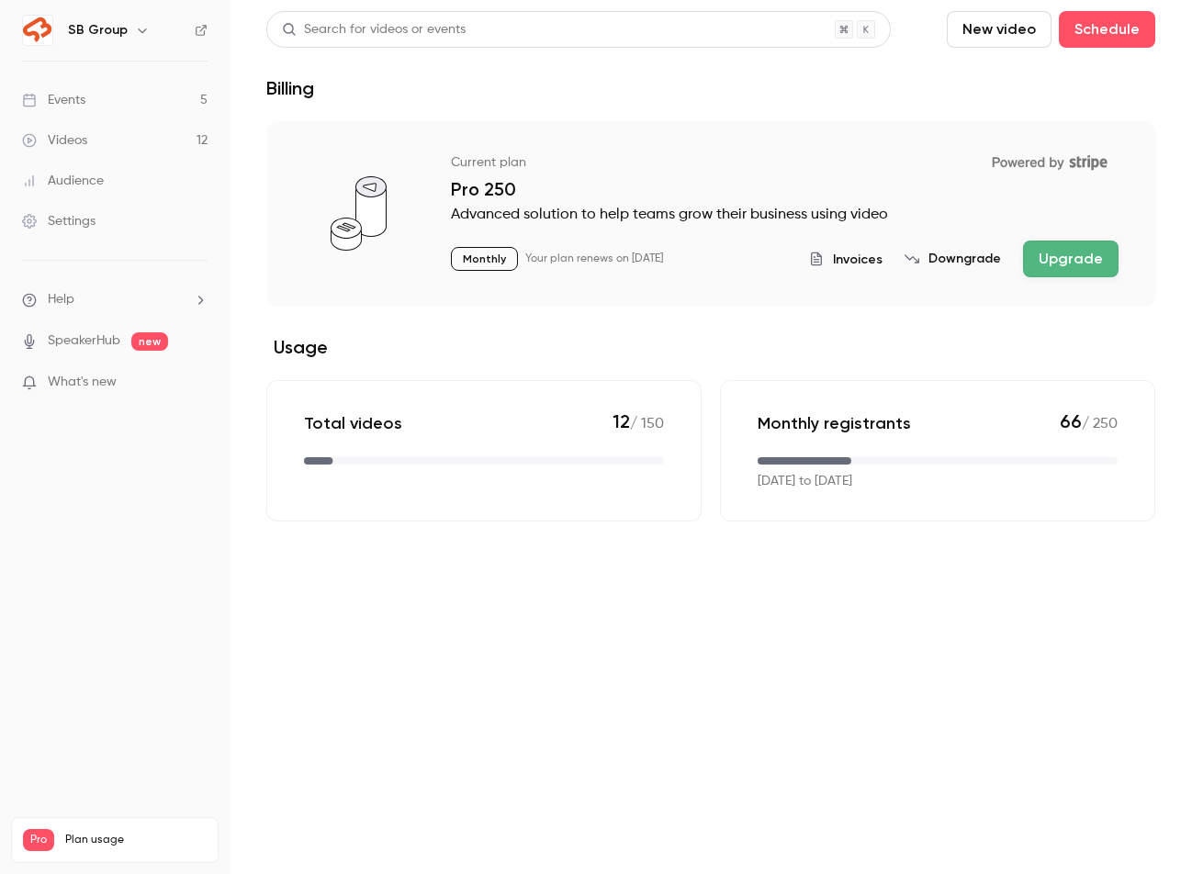
click at [86, 101] on link "Events 5" at bounding box center [115, 100] width 230 height 40
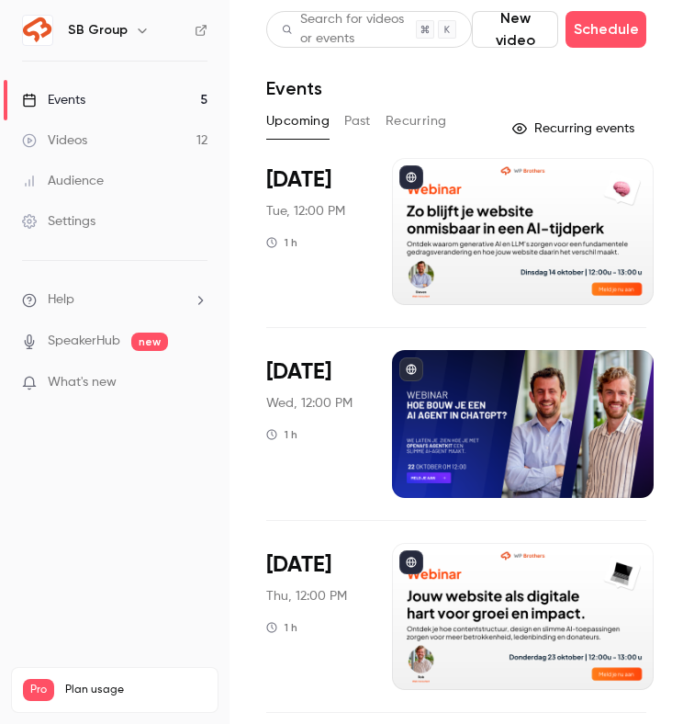
click at [192, 32] on div "SB Group" at bounding box center [114, 30] width 185 height 31
click at [198, 31] on icon at bounding box center [201, 30] width 13 height 13
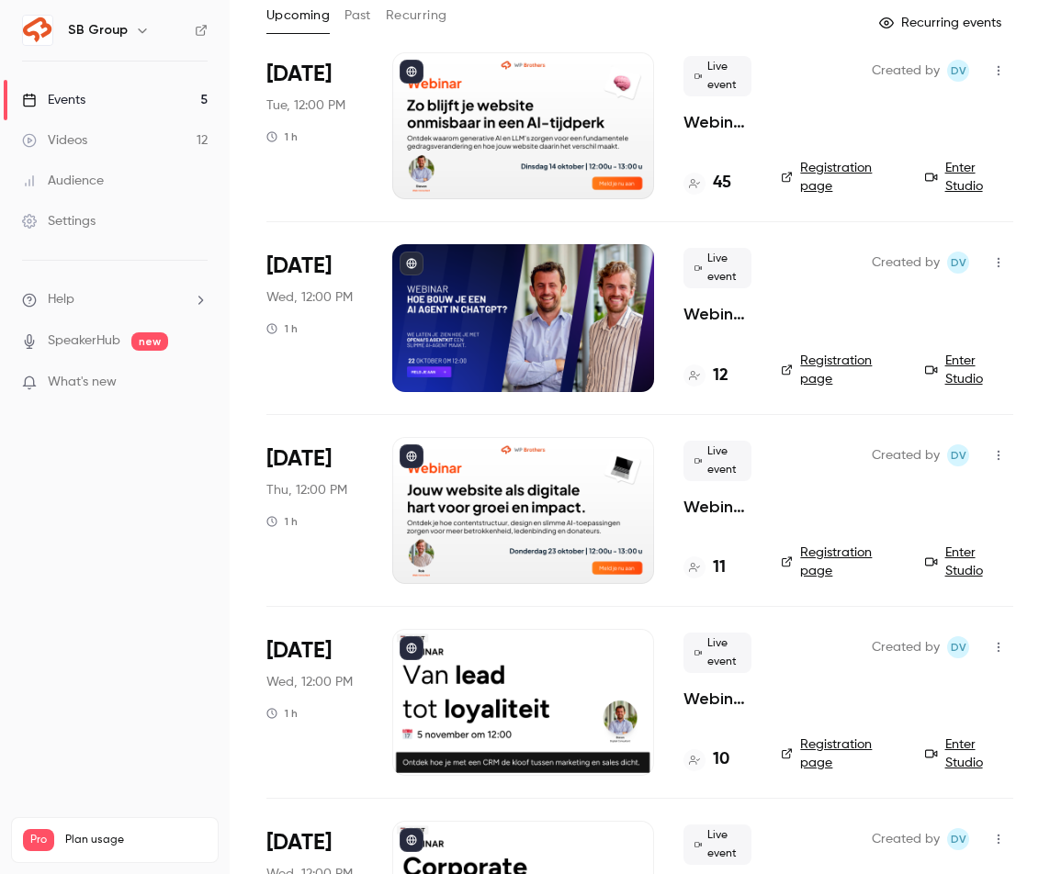
scroll to position [107, 0]
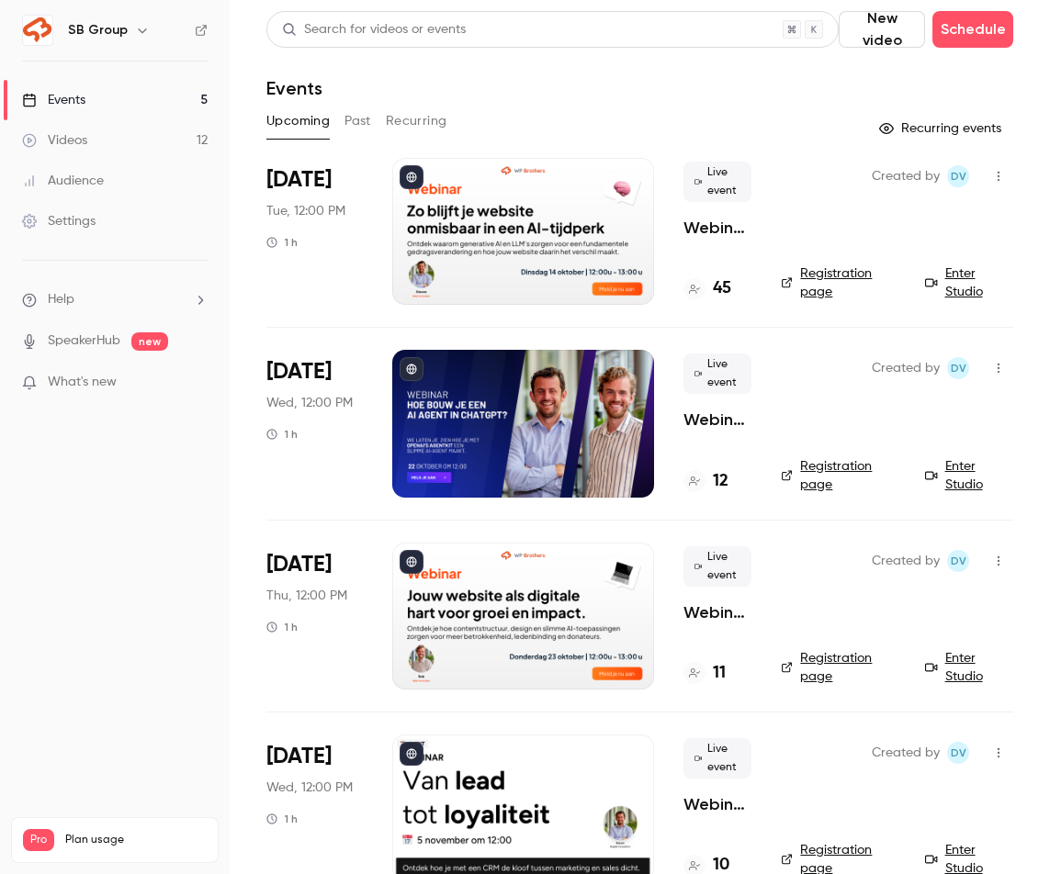
click at [154, 102] on link "Events 5" at bounding box center [115, 100] width 230 height 40
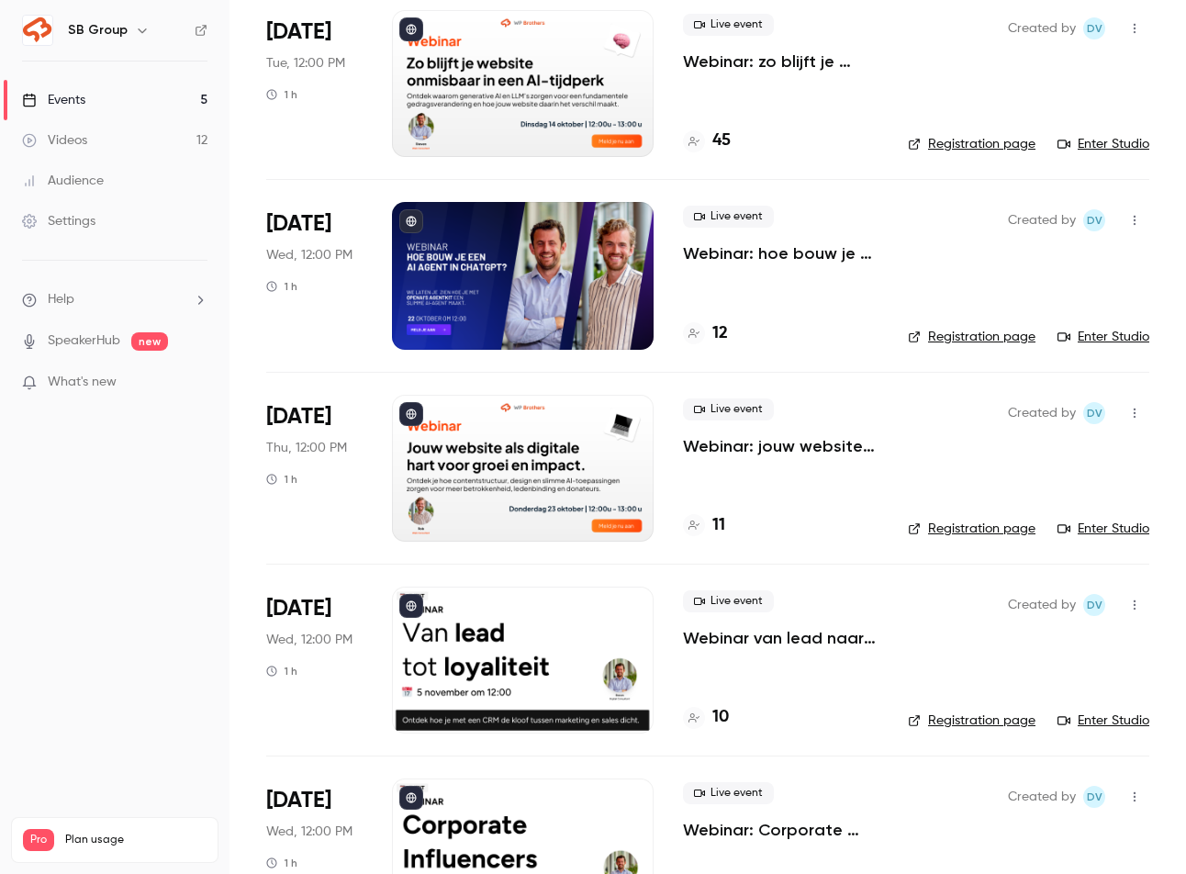
scroll to position [149, 0]
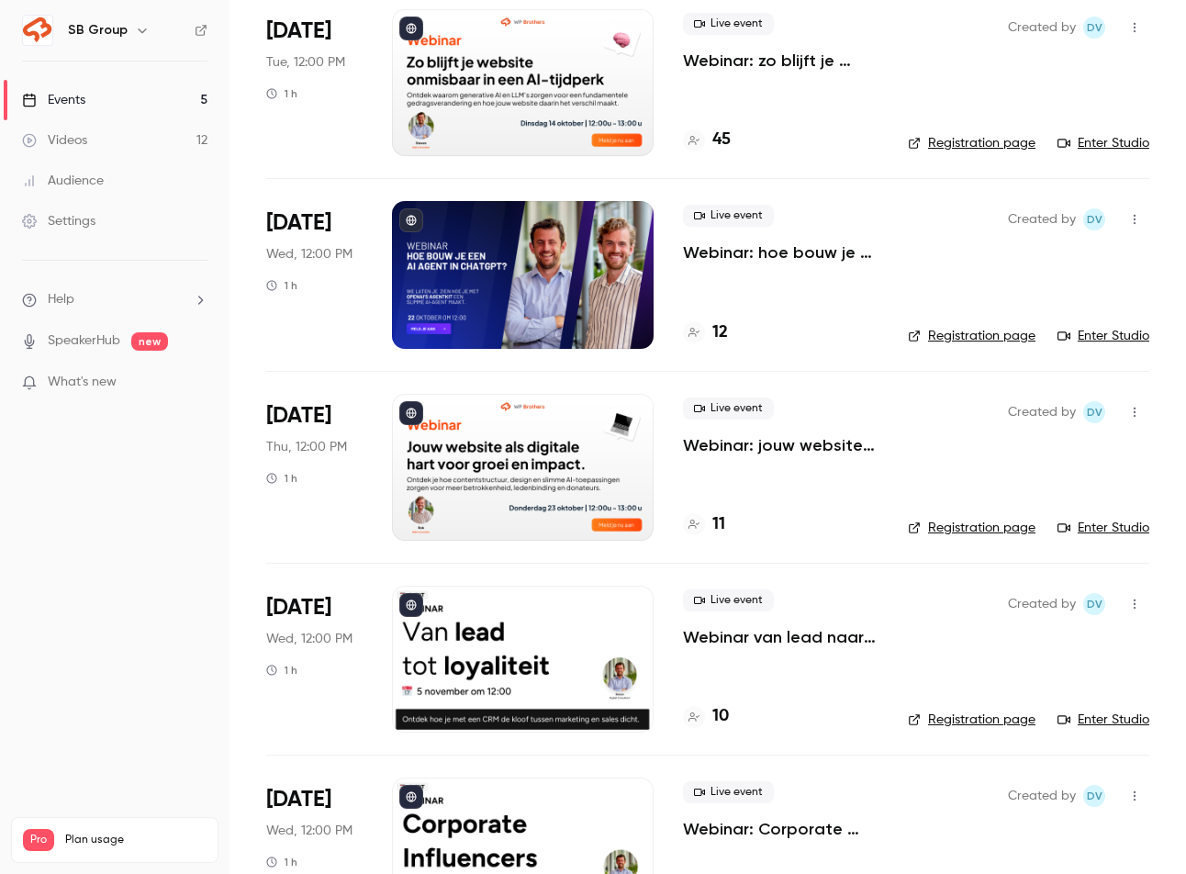
click at [755, 632] on p "Webinar van lead naar loyaliteit" at bounding box center [781, 637] width 196 height 22
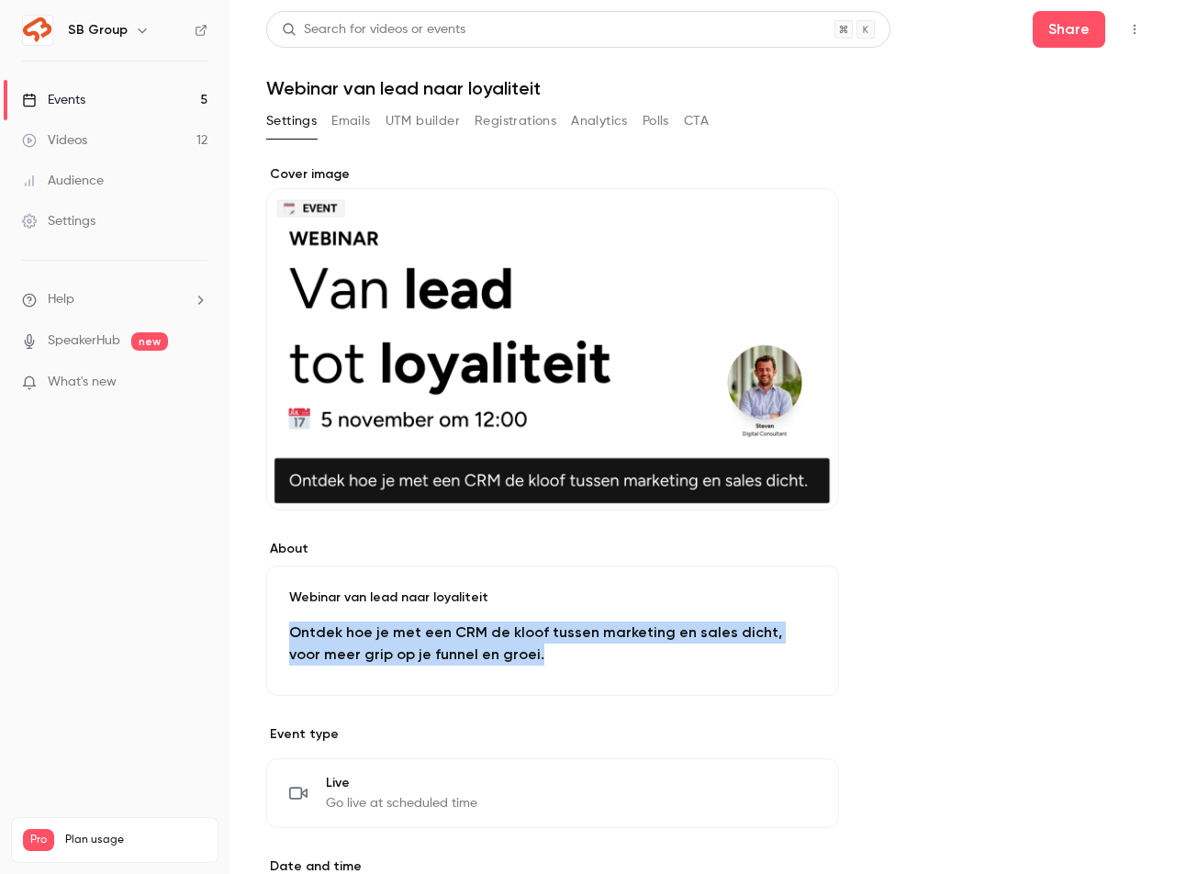
drag, startPoint x: 511, startPoint y: 657, endPoint x: 278, endPoint y: 634, distance: 233.4
click at [278, 634] on div "Webinar van lead naar loyaliteit Ontdek hoe je met een CRM de kloof tussen mark…" at bounding box center [552, 631] width 573 height 130
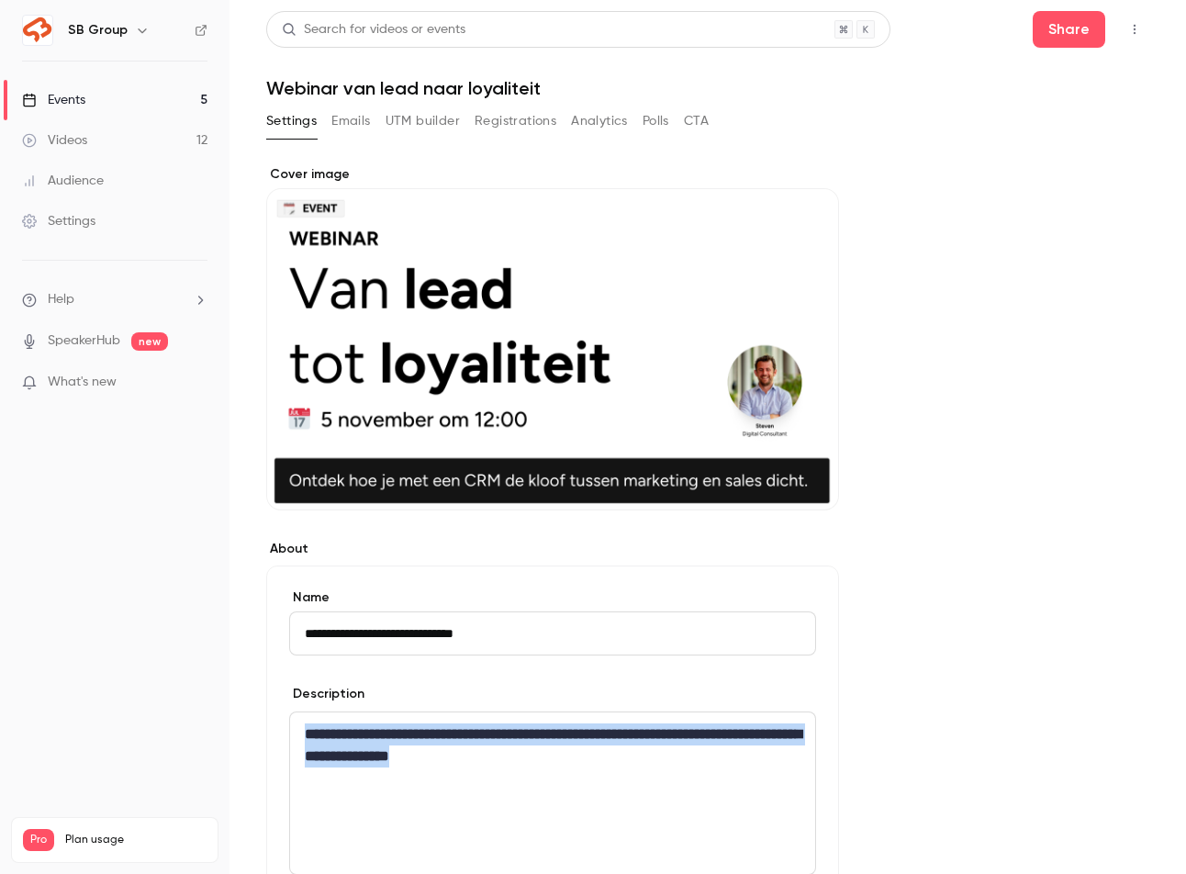
drag, startPoint x: 562, startPoint y: 750, endPoint x: 283, endPoint y: 726, distance: 280.2
click at [283, 726] on div "**********" at bounding box center [552, 765] width 573 height 398
copy strong "**********"
click at [149, 95] on link "Events 5" at bounding box center [115, 100] width 230 height 40
